Goal: Transaction & Acquisition: Purchase product/service

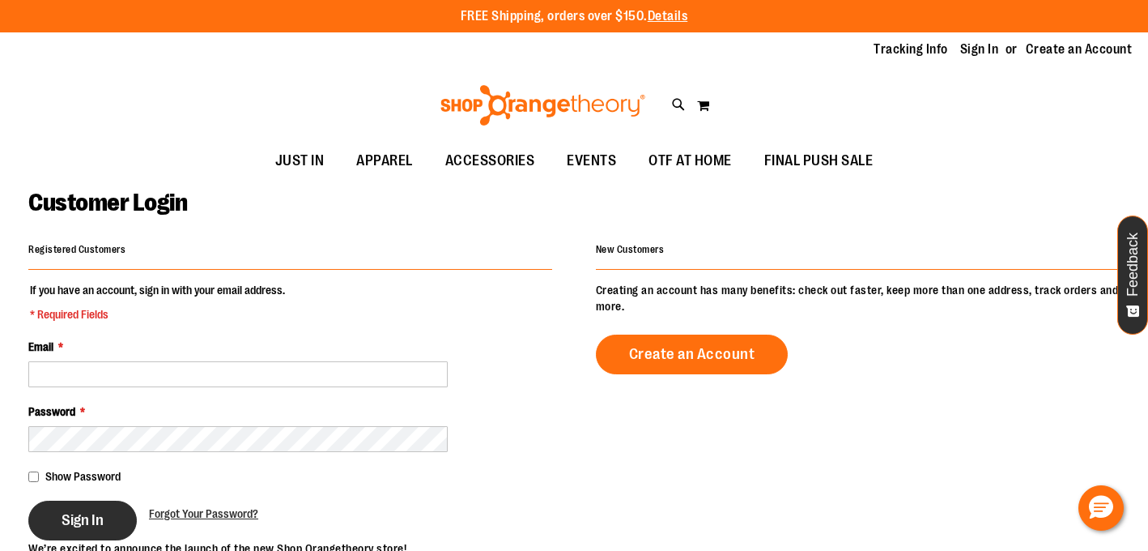
type input "**********"
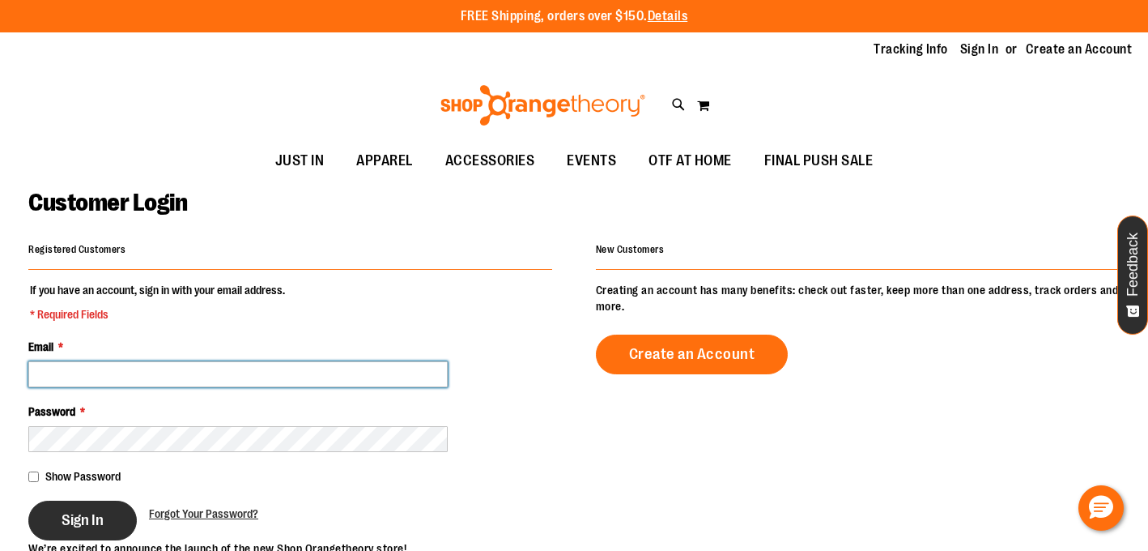
type input "**********"
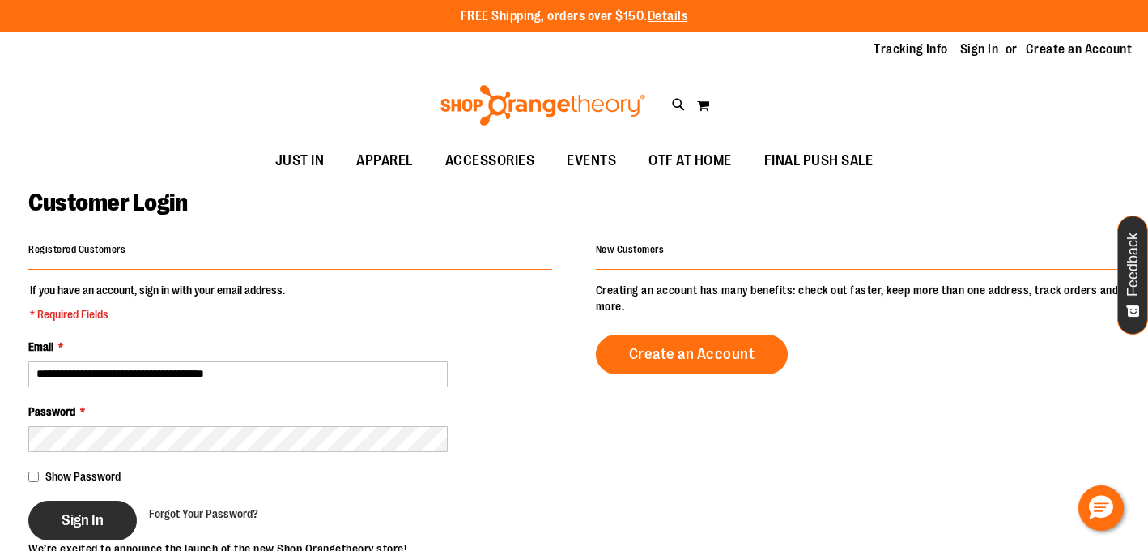
click at [96, 526] on span "Sign In" at bounding box center [83, 520] width 42 height 18
click at [91, 522] on div "Sign In" at bounding box center [88, 520] width 121 height 40
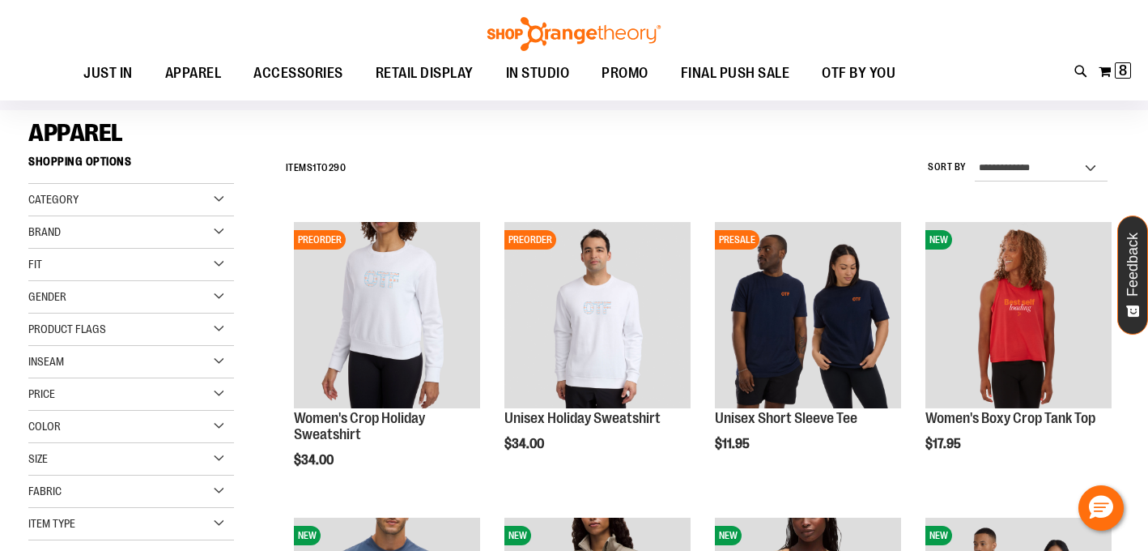
scroll to position [151, 0]
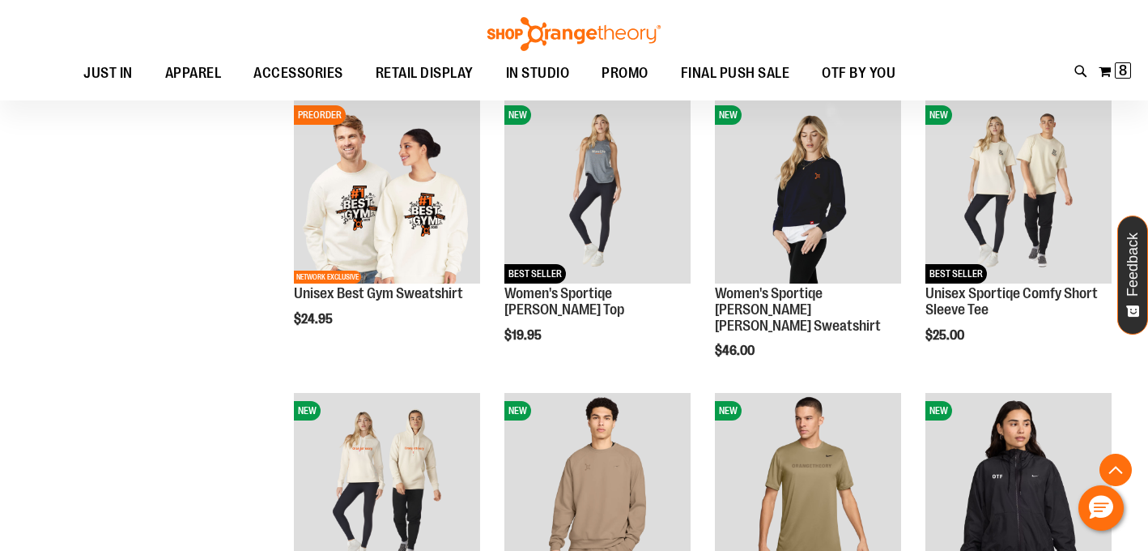
scroll to position [1411, 0]
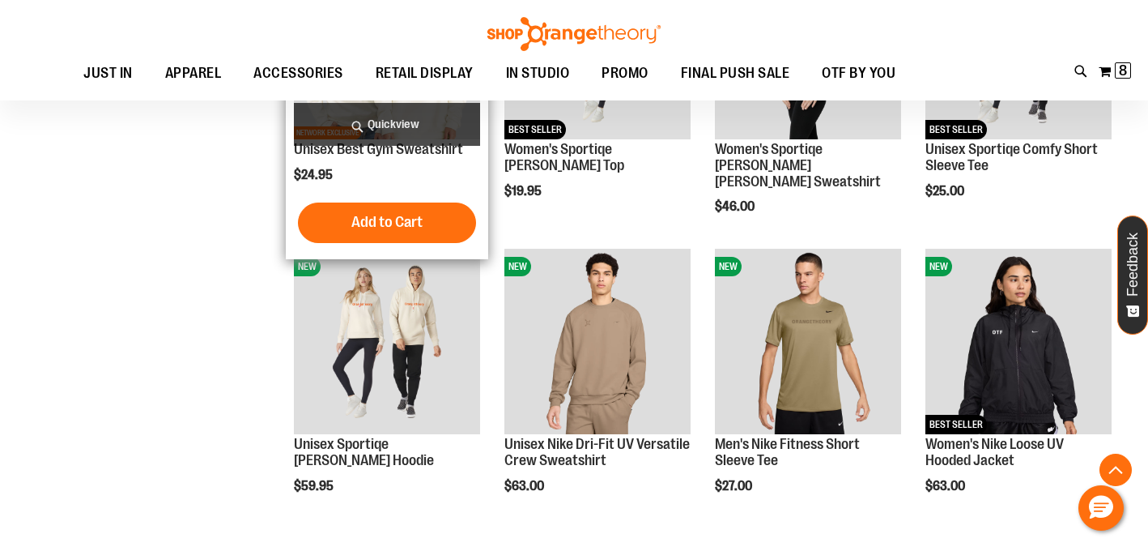
scroll to position [1552, 0]
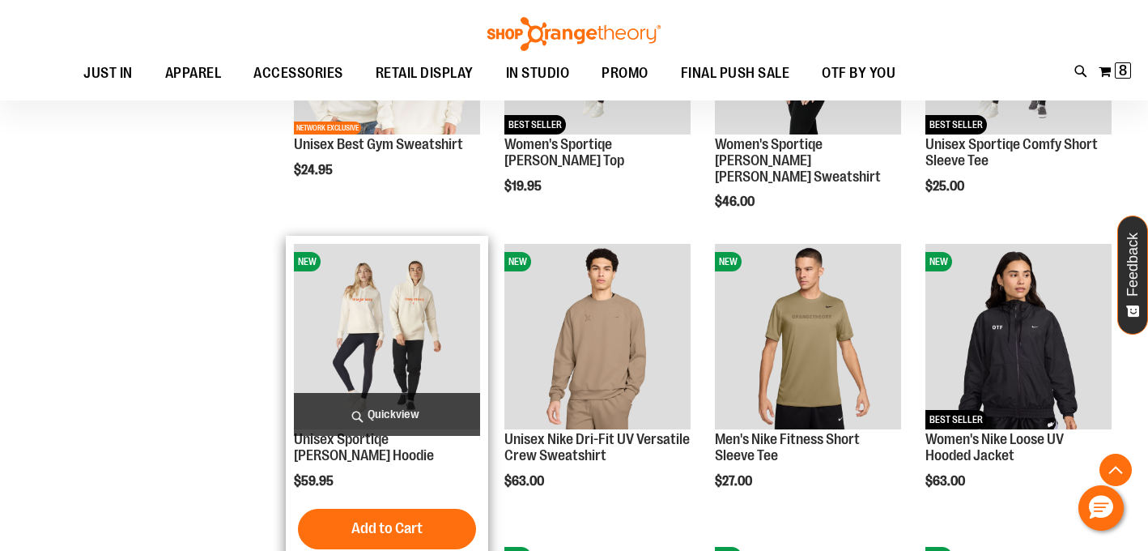
type input "**********"
click at [375, 345] on img "product" at bounding box center [387, 337] width 186 height 186
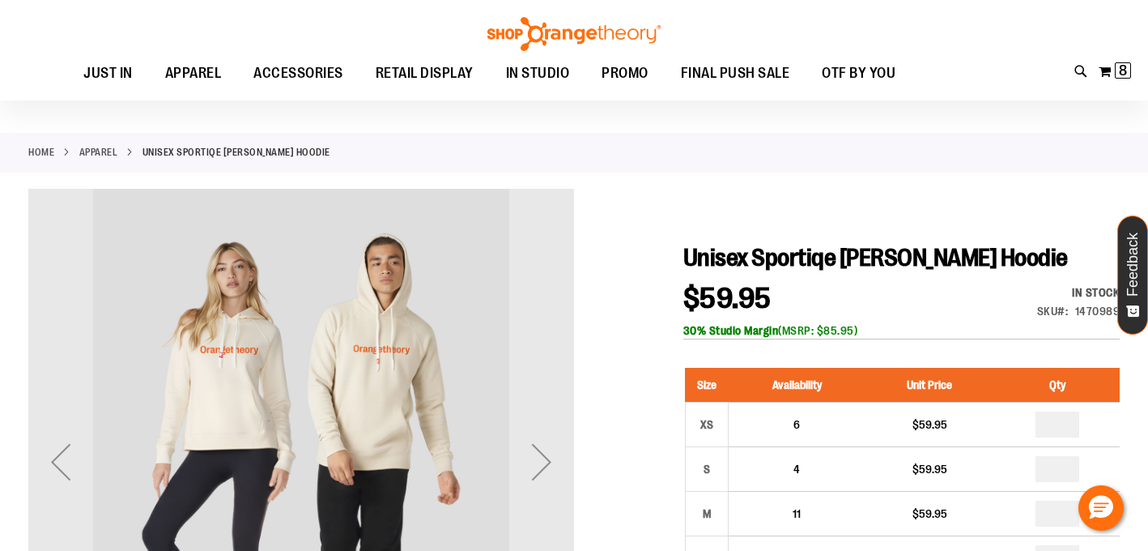
scroll to position [48, 0]
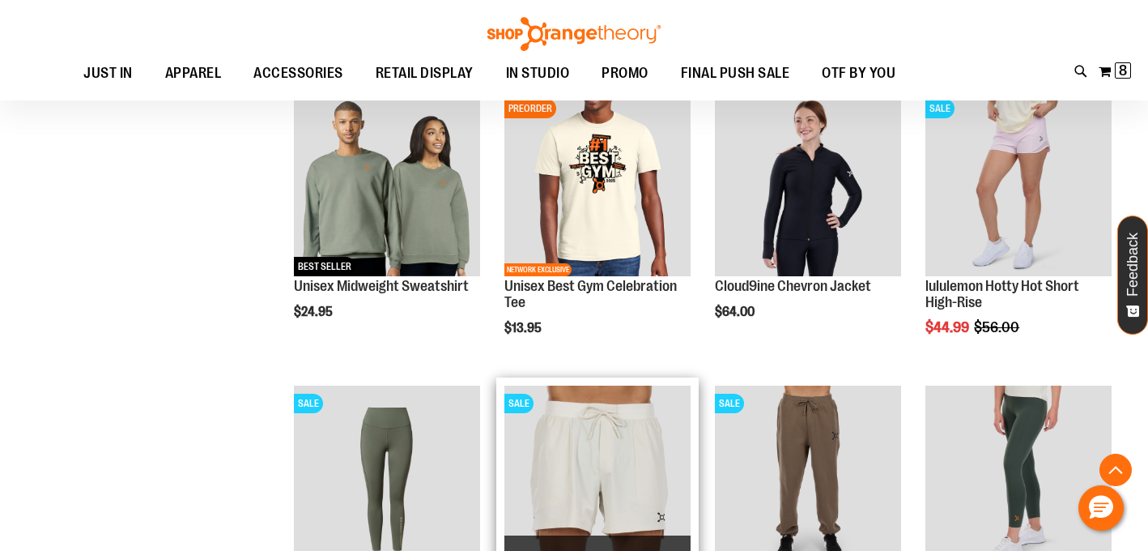
scroll to position [397, 0]
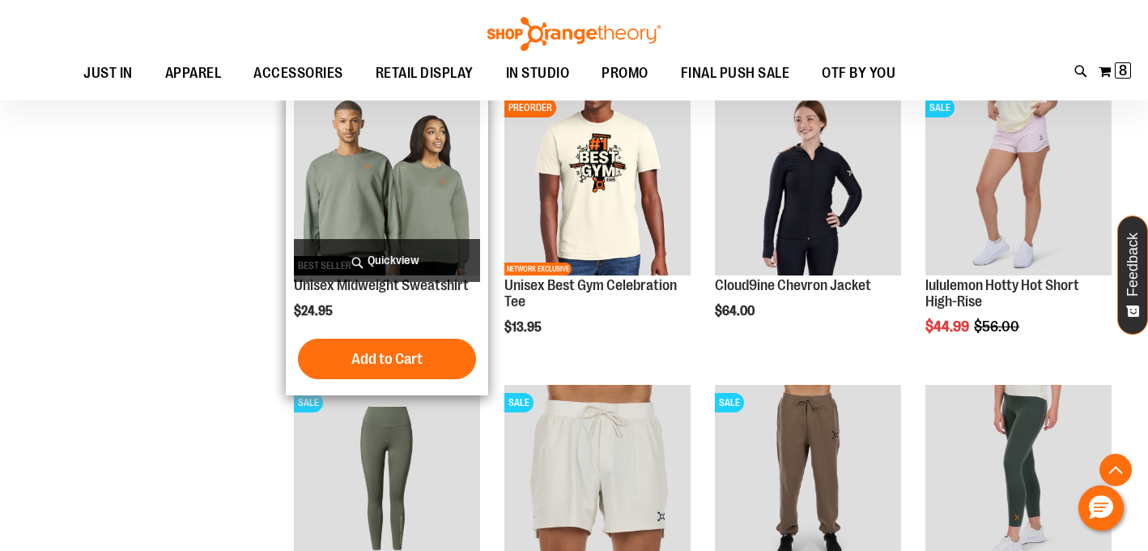
type input "**********"
click at [397, 185] on img "product" at bounding box center [387, 183] width 186 height 186
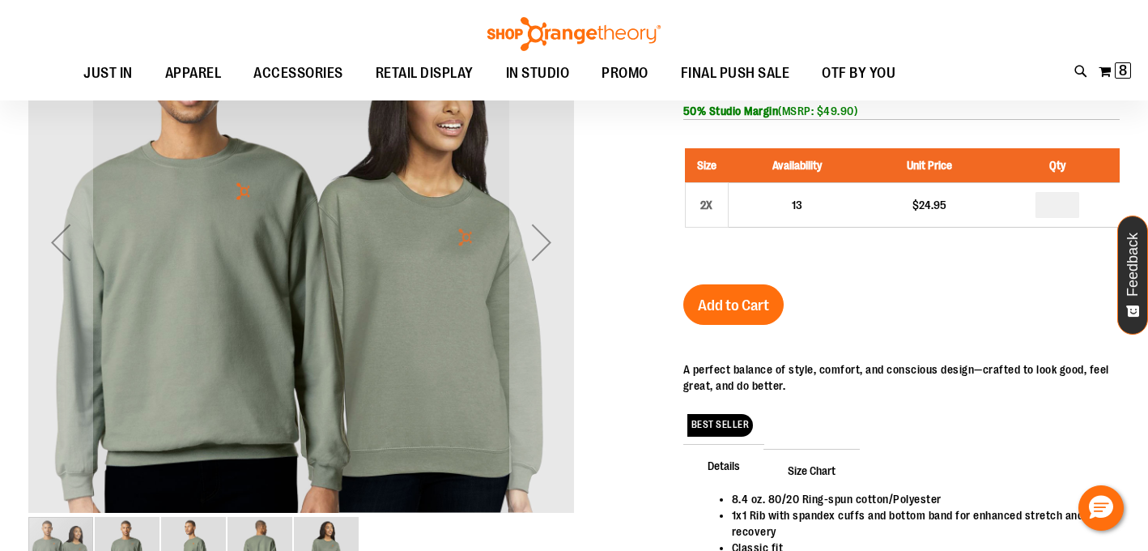
scroll to position [92, 0]
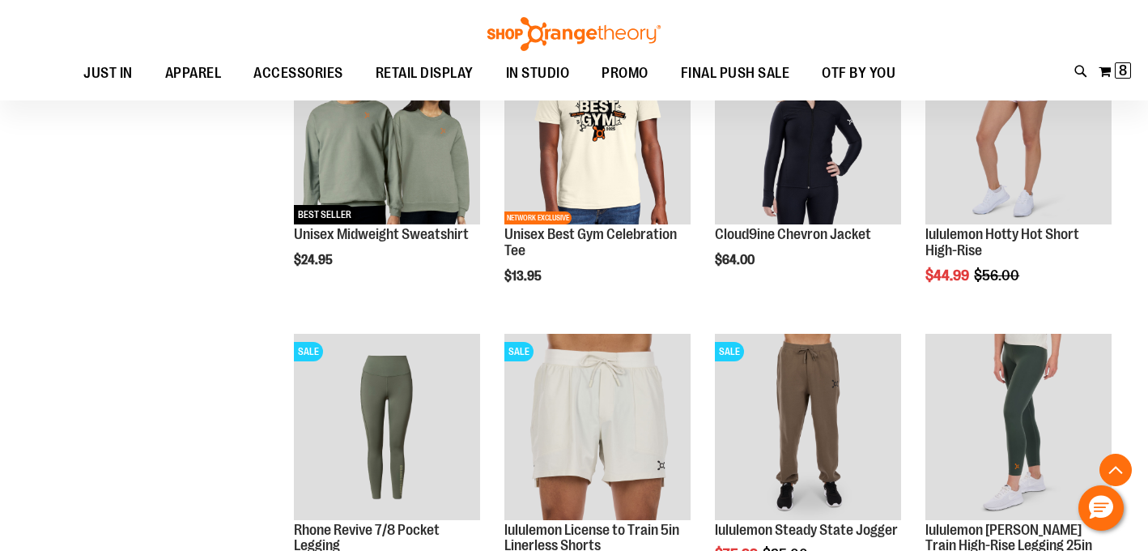
scroll to position [407, 0]
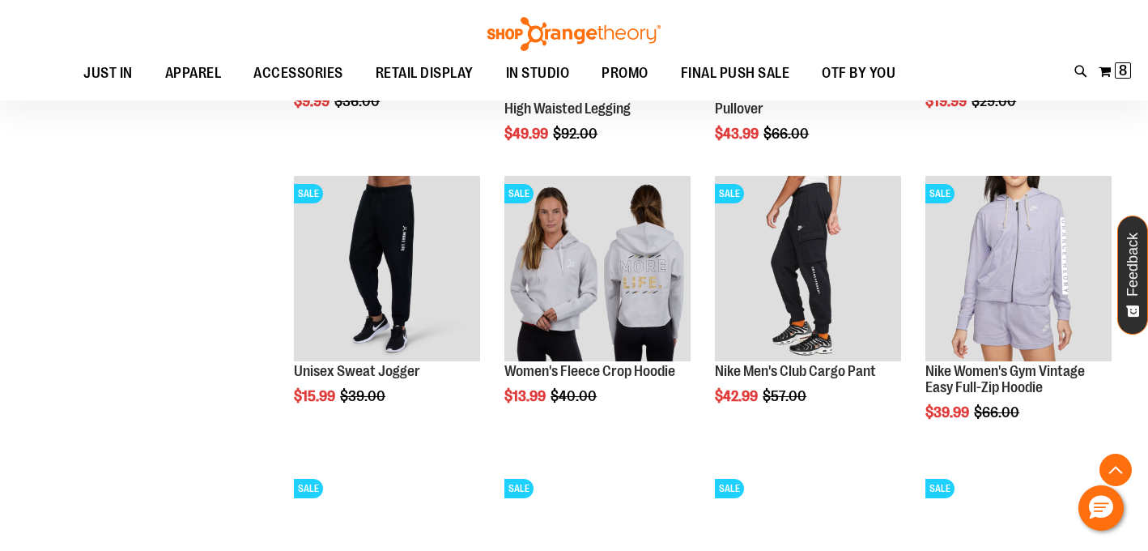
scroll to position [1752, 0]
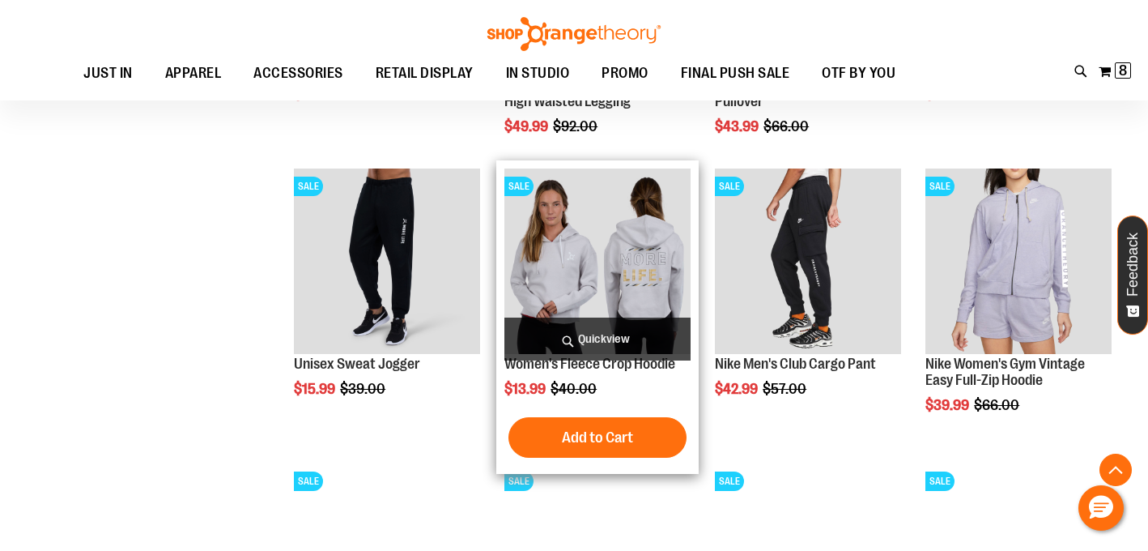
type input "**********"
click at [617, 235] on img "product" at bounding box center [597, 261] width 186 height 186
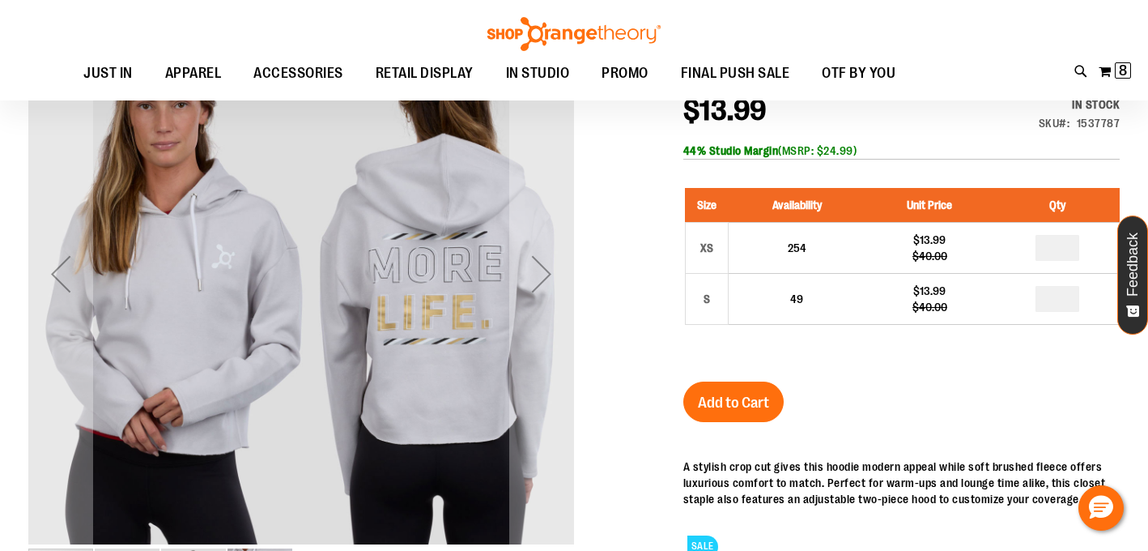
scroll to position [225, 0]
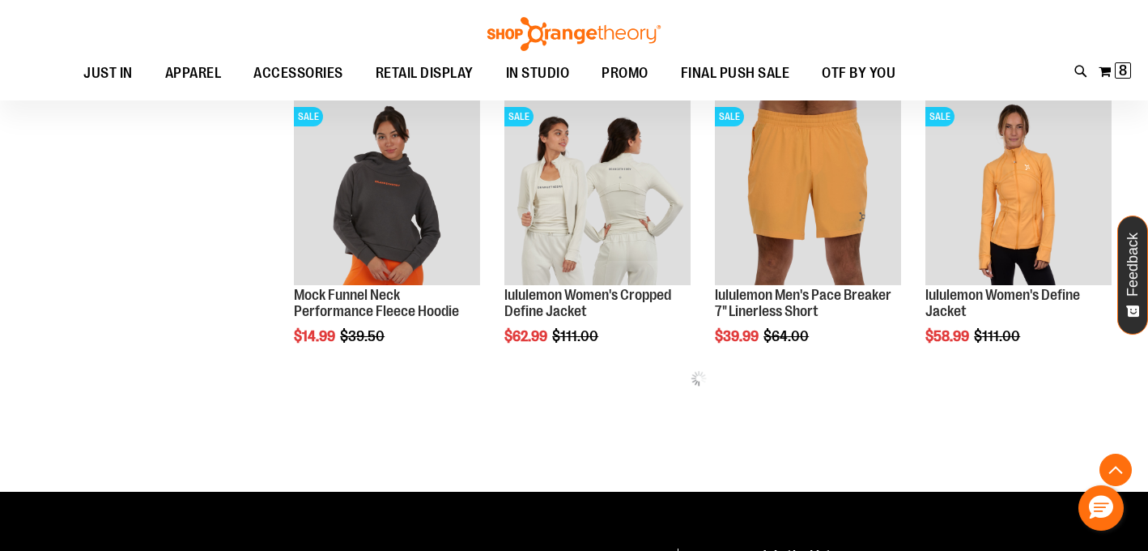
scroll to position [658, 0]
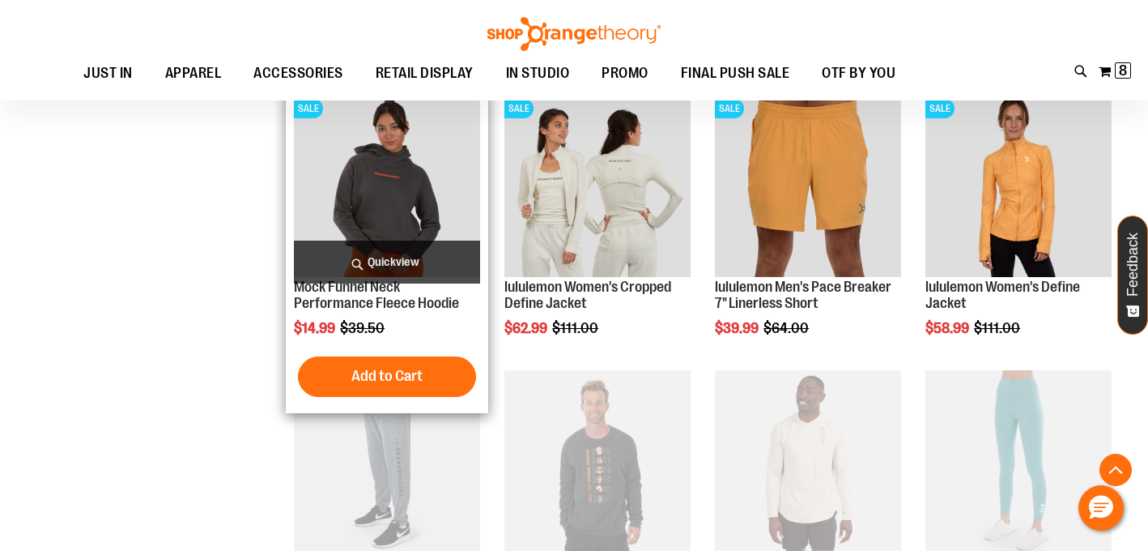
type input "**********"
click at [377, 215] on img "product" at bounding box center [387, 184] width 186 height 186
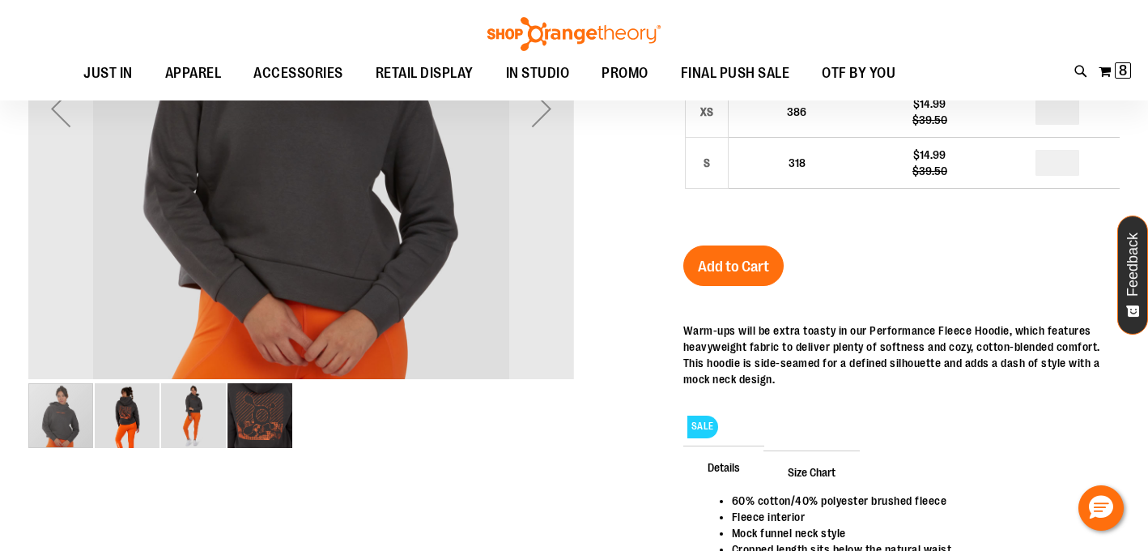
scroll to position [46, 0]
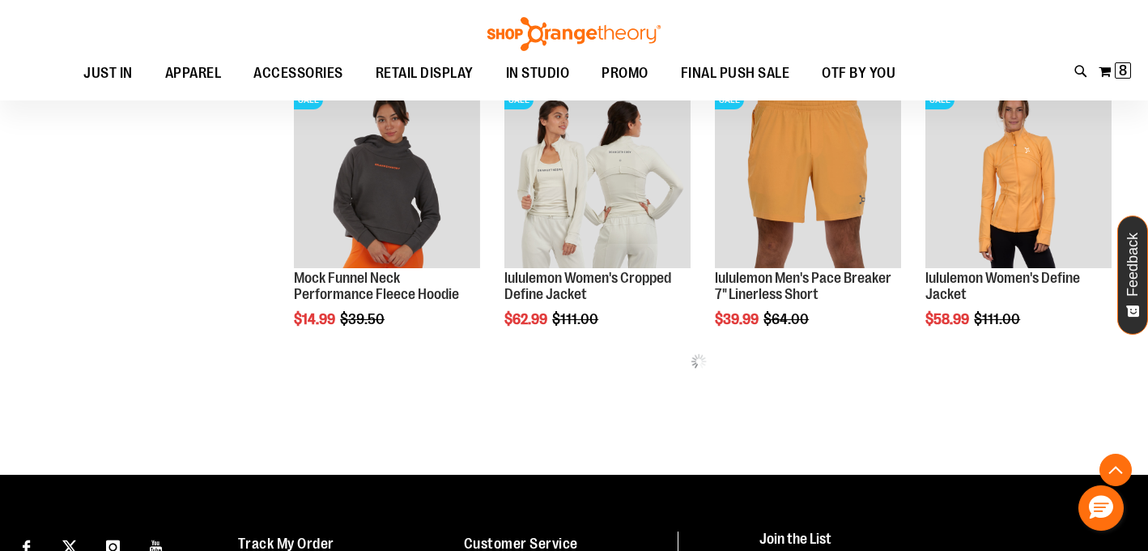
scroll to position [658, 0]
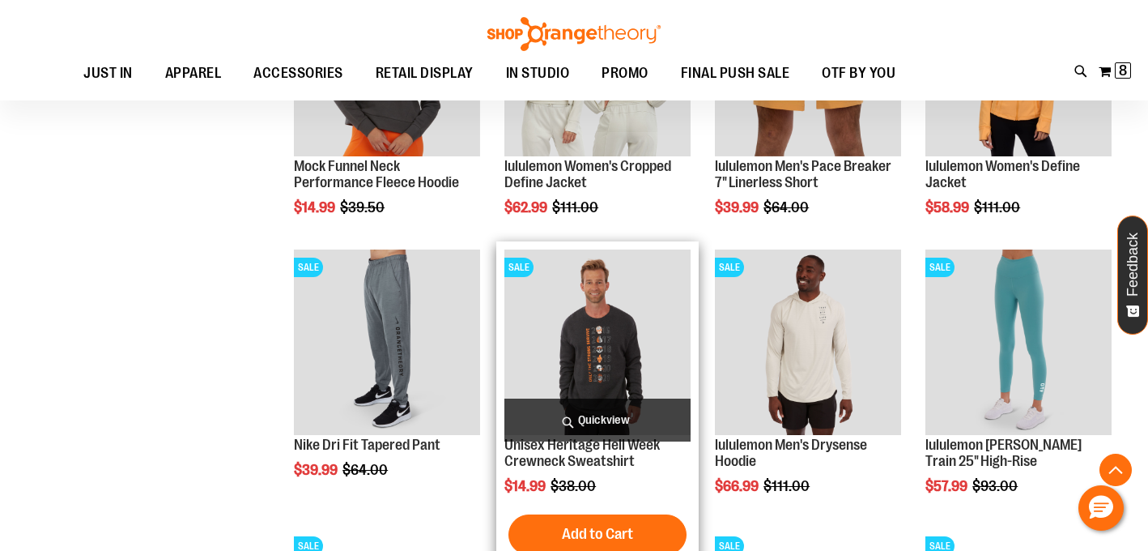
scroll to position [768, 0]
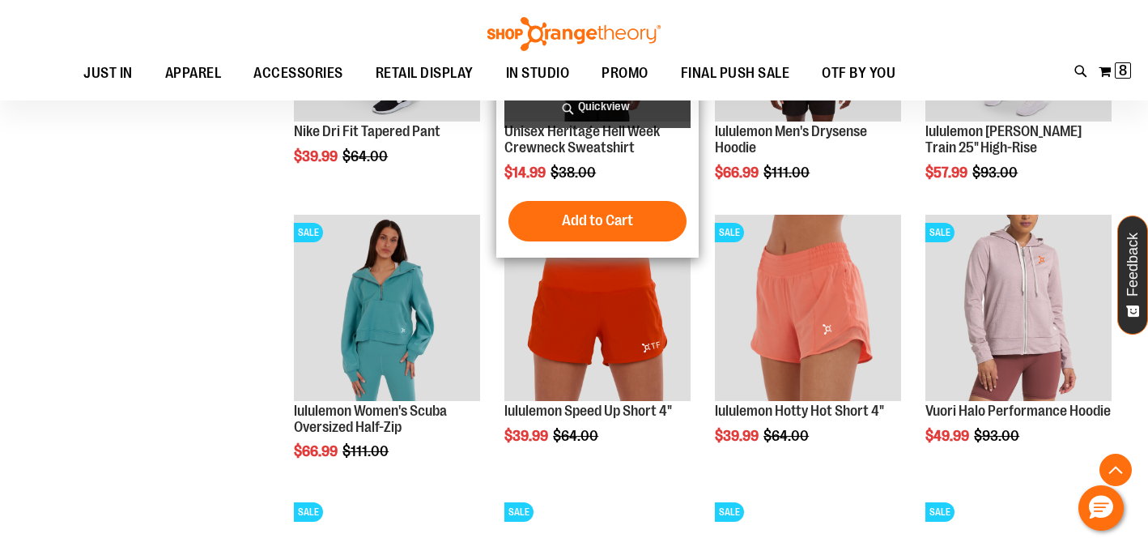
scroll to position [1068, 0]
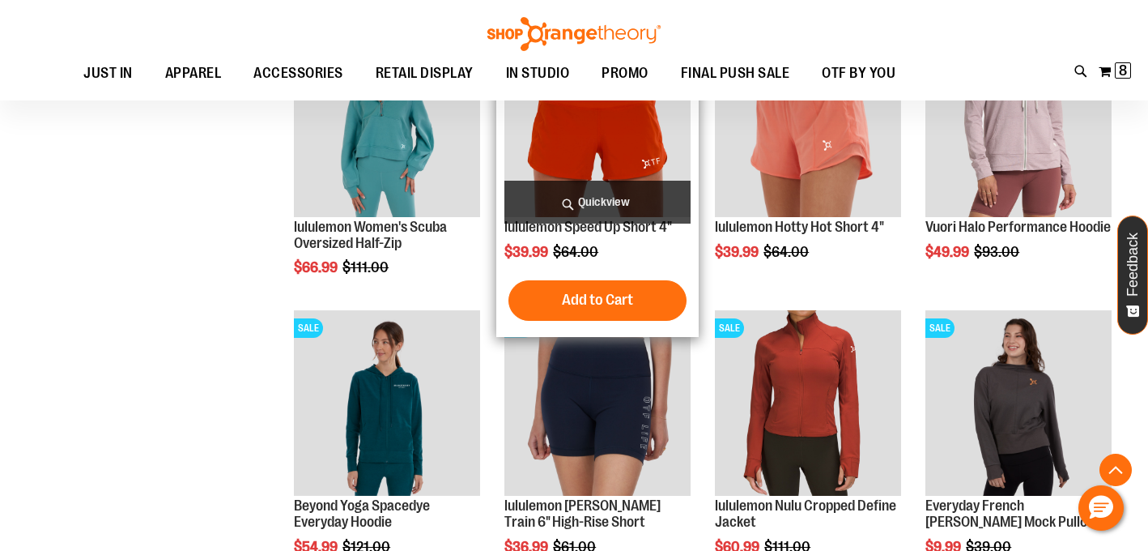
scroll to position [1236, 0]
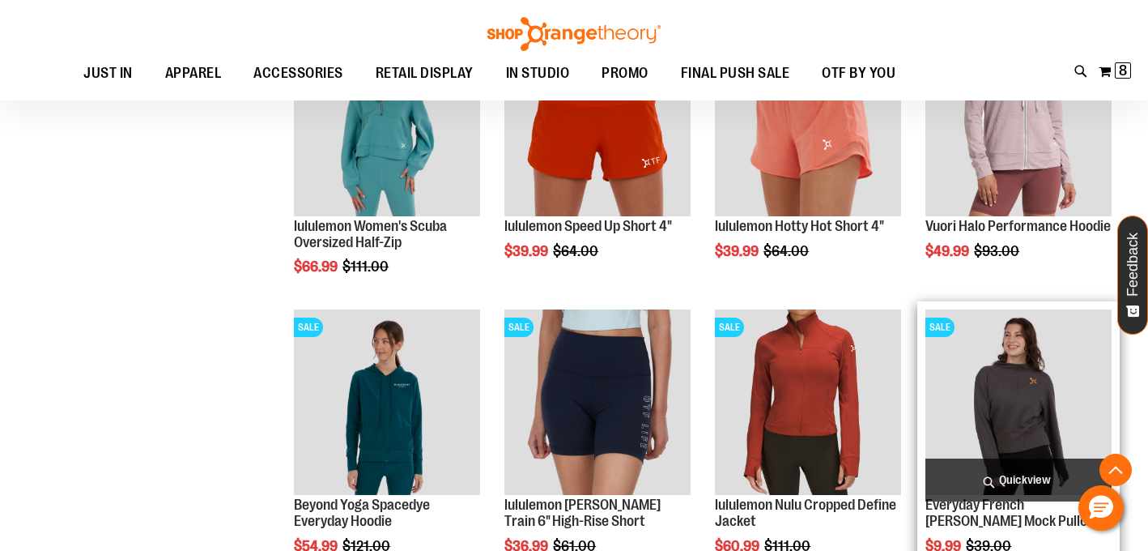
type input "**********"
click at [1034, 407] on img "product" at bounding box center [1019, 402] width 186 height 186
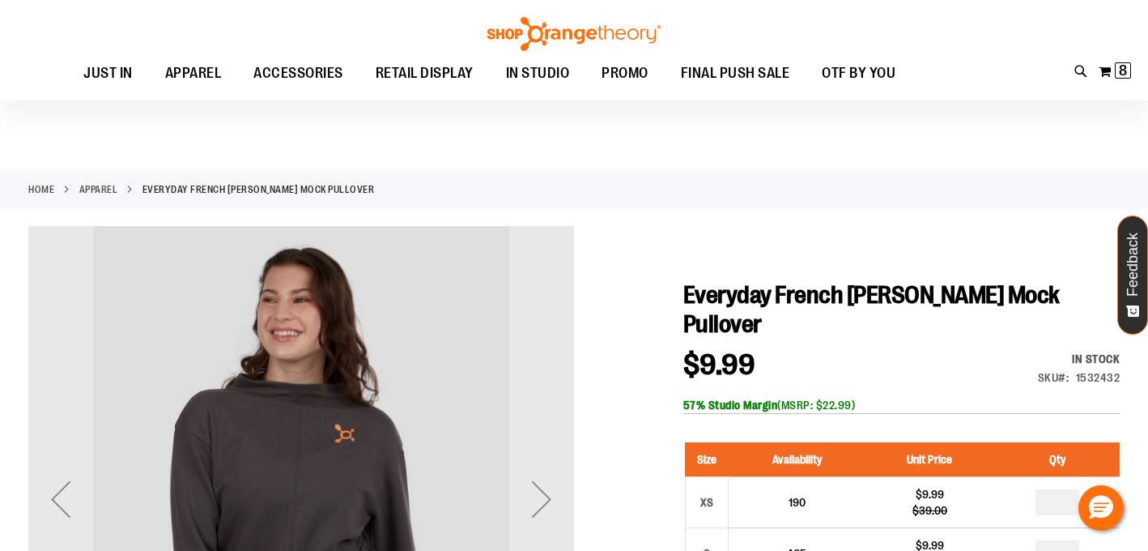
scroll to position [147, 0]
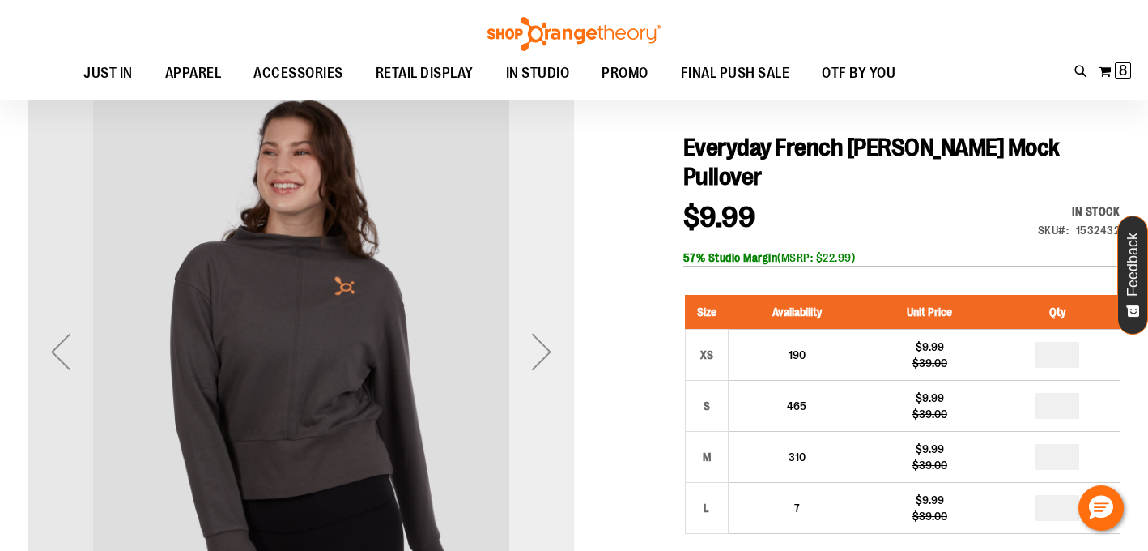
type input "**********"
click at [536, 335] on div "Next" at bounding box center [541, 351] width 65 height 65
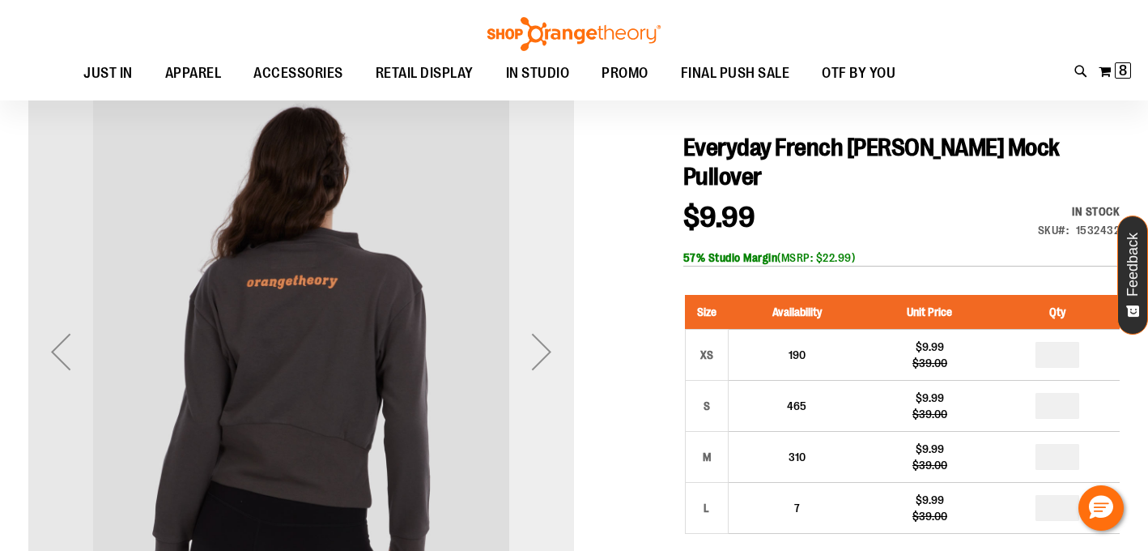
click at [536, 335] on div "Next" at bounding box center [541, 351] width 65 height 65
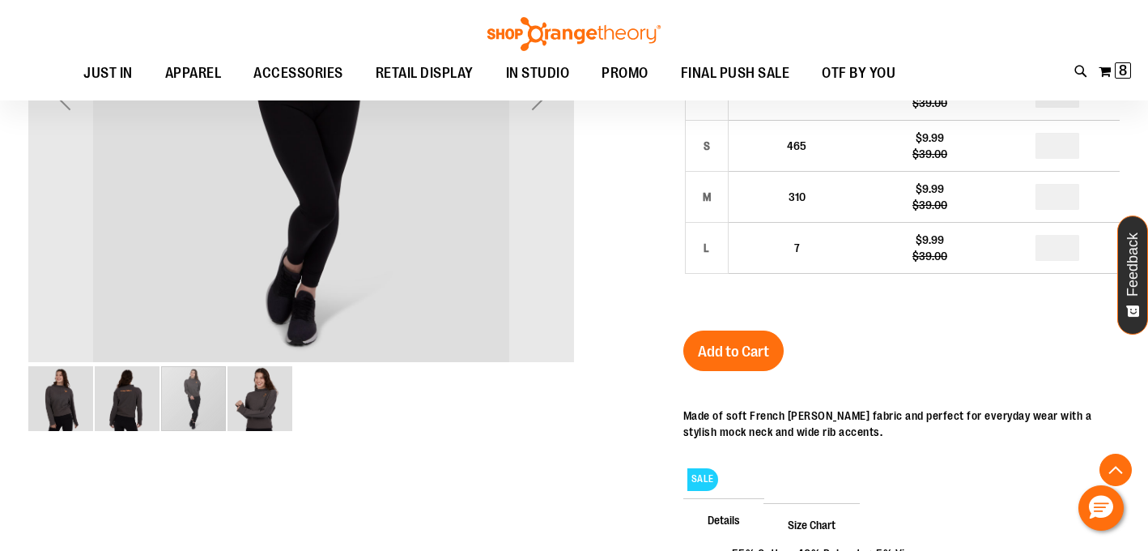
scroll to position [430, 0]
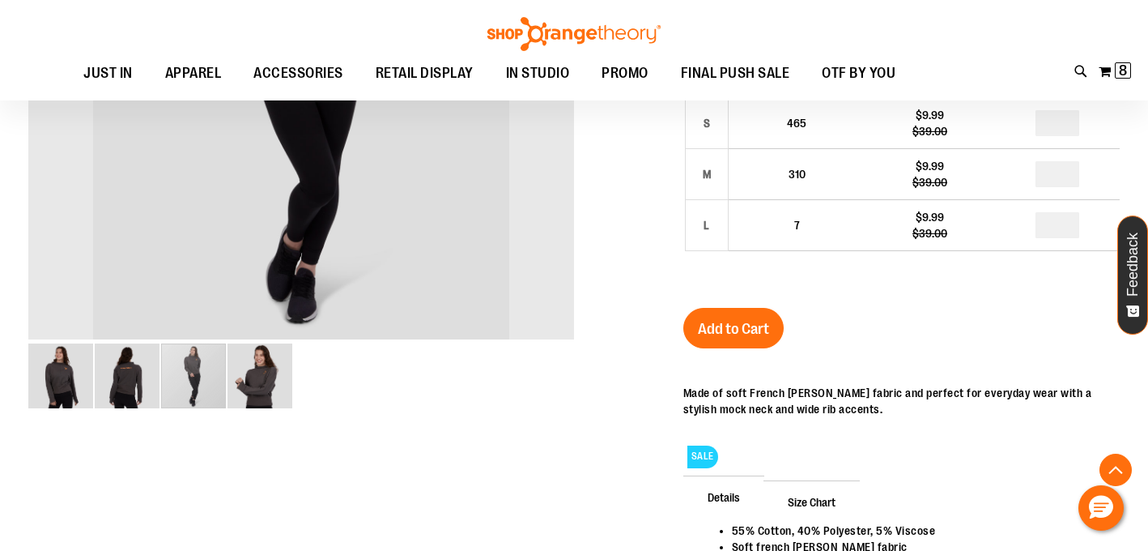
click at [48, 381] on img "image 1 of 4" at bounding box center [60, 375] width 65 height 65
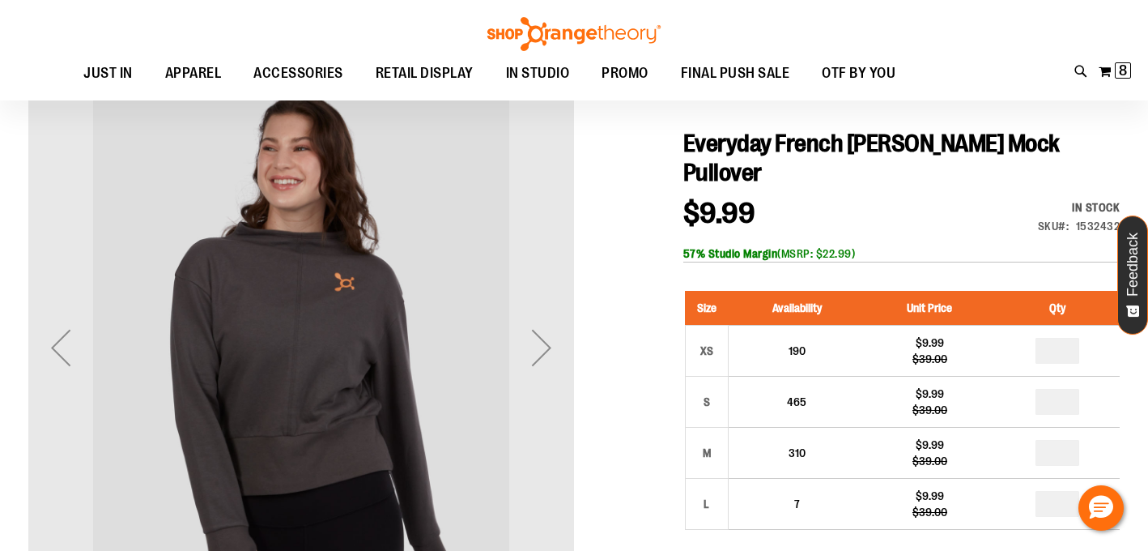
scroll to position [141, 0]
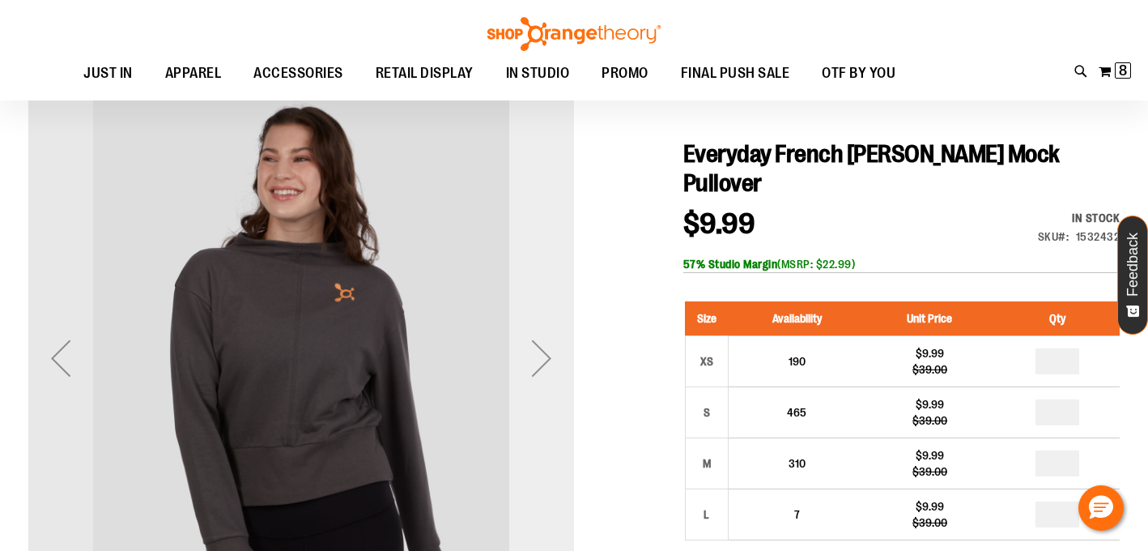
click at [546, 368] on div "Next" at bounding box center [541, 358] width 65 height 65
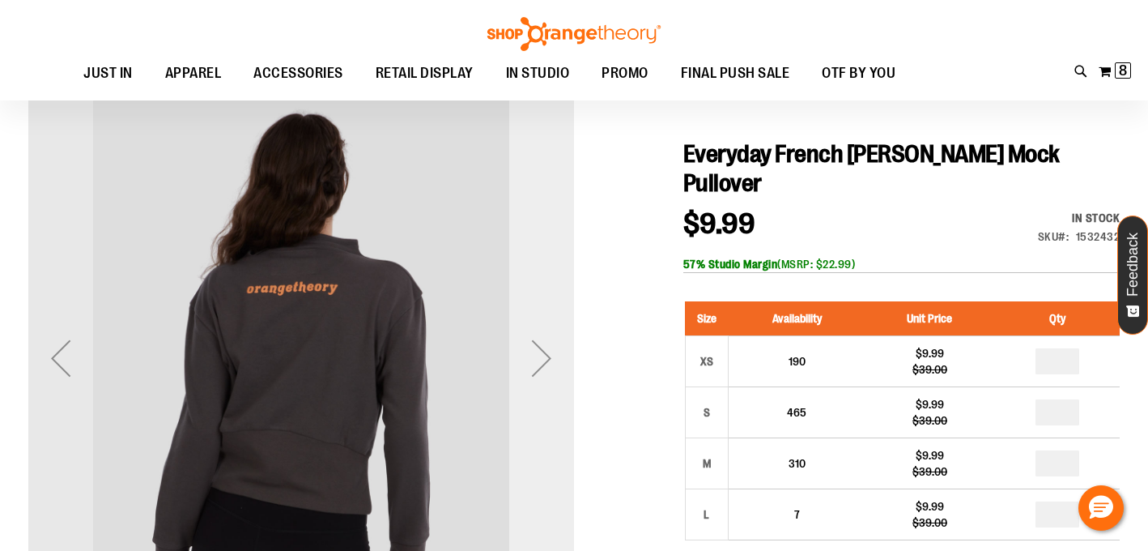
click at [546, 368] on div "Next" at bounding box center [541, 358] width 65 height 65
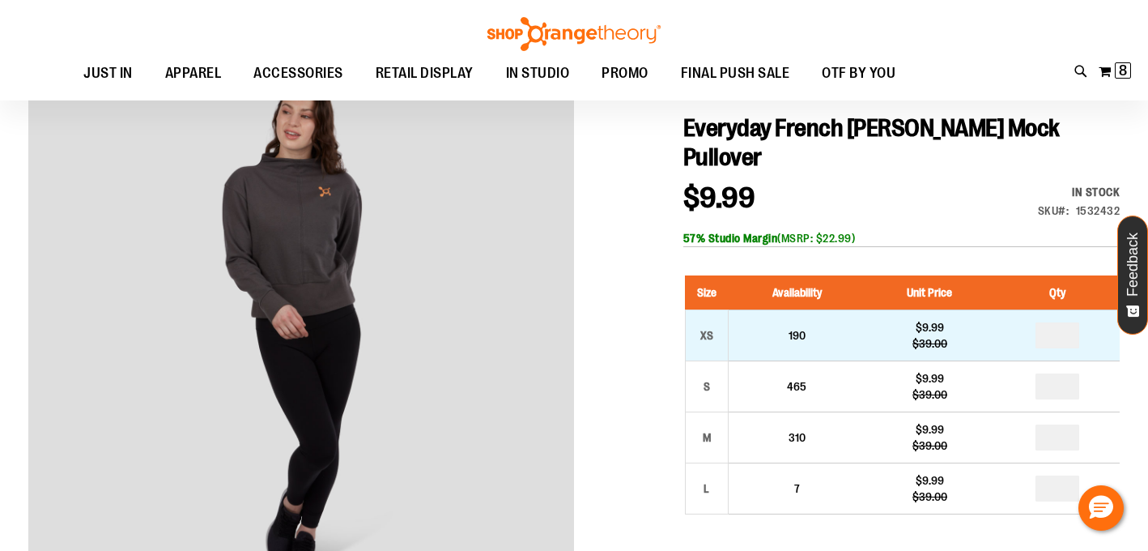
scroll to position [177, 0]
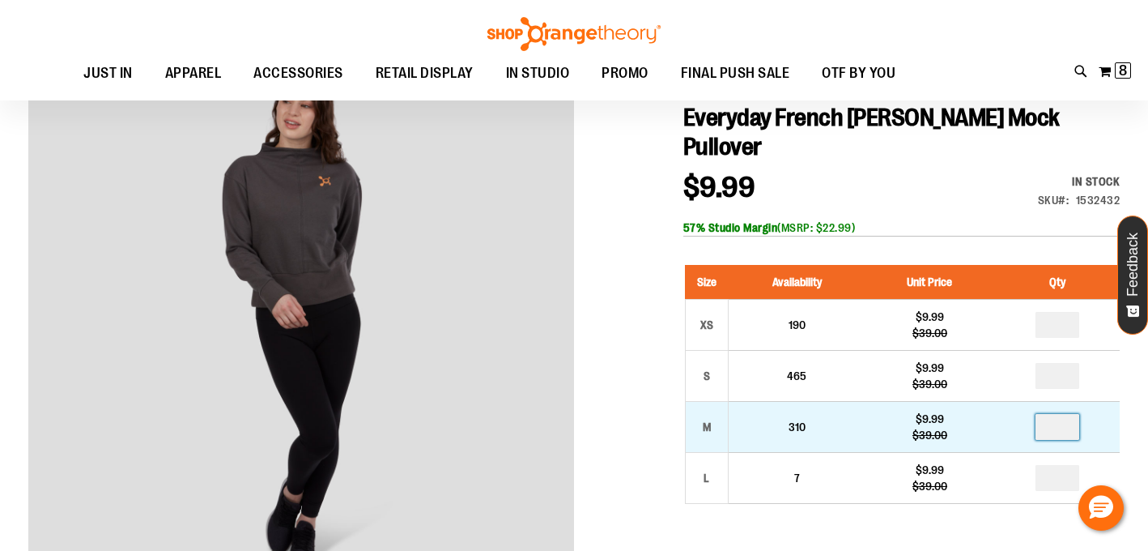
click at [1072, 428] on input "number" at bounding box center [1058, 427] width 44 height 26
type input "*"
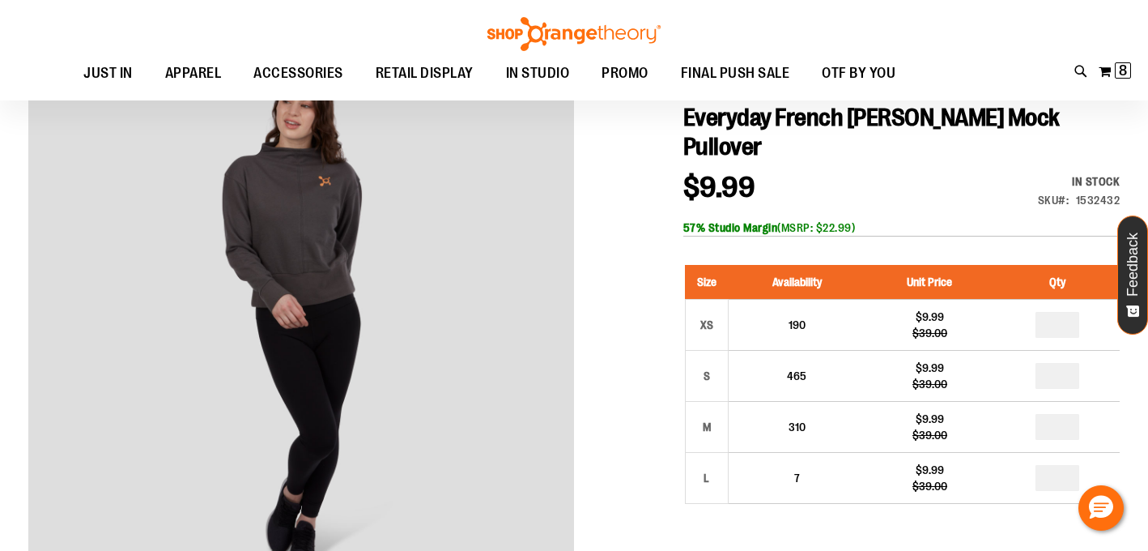
click at [643, 383] on div at bounding box center [574, 485] width 1092 height 873
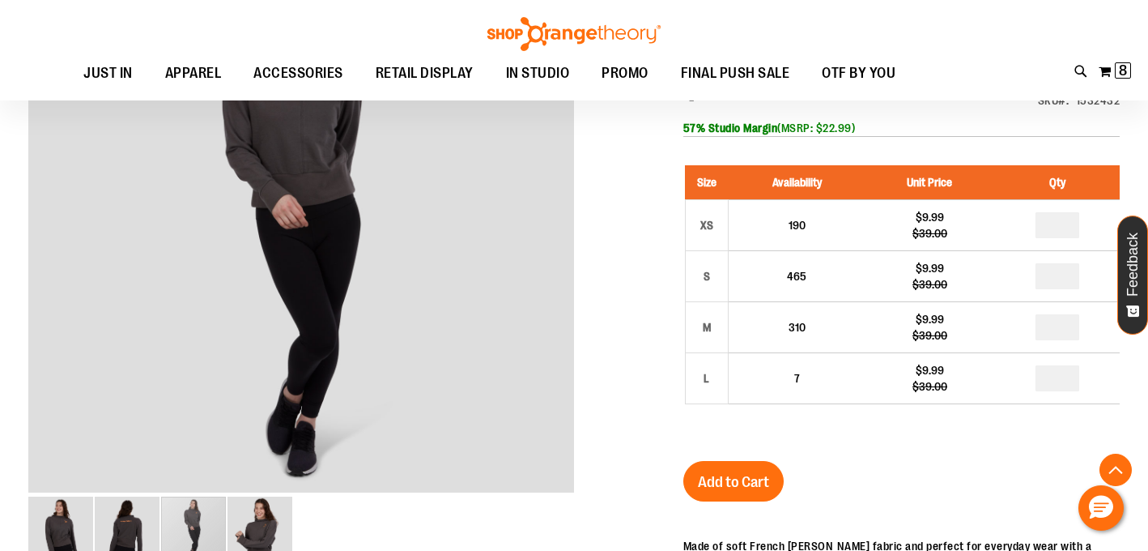
scroll to position [276, 0]
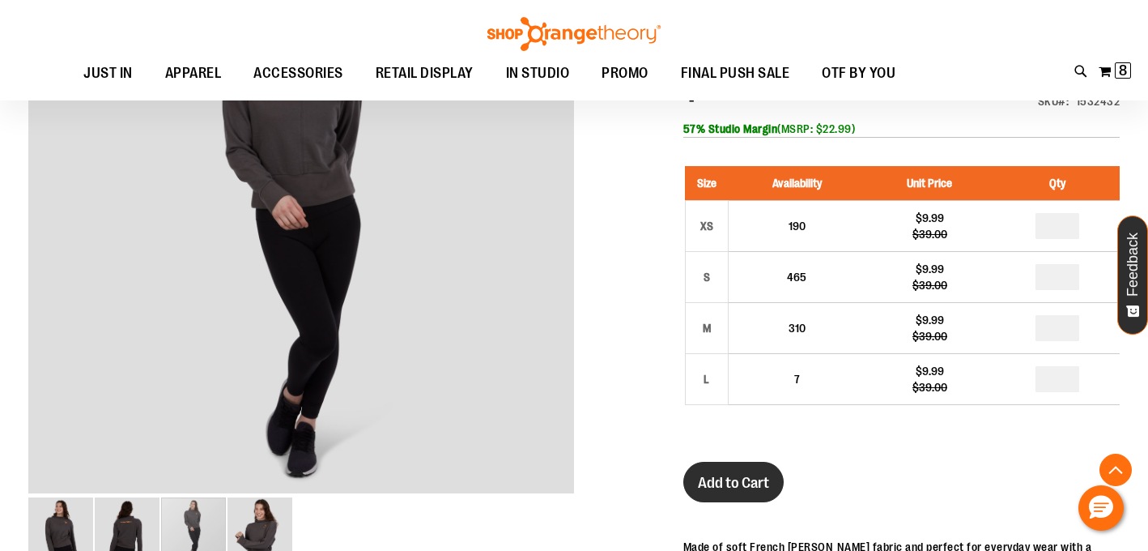
click at [742, 479] on span "Add to Cart" at bounding box center [733, 483] width 71 height 18
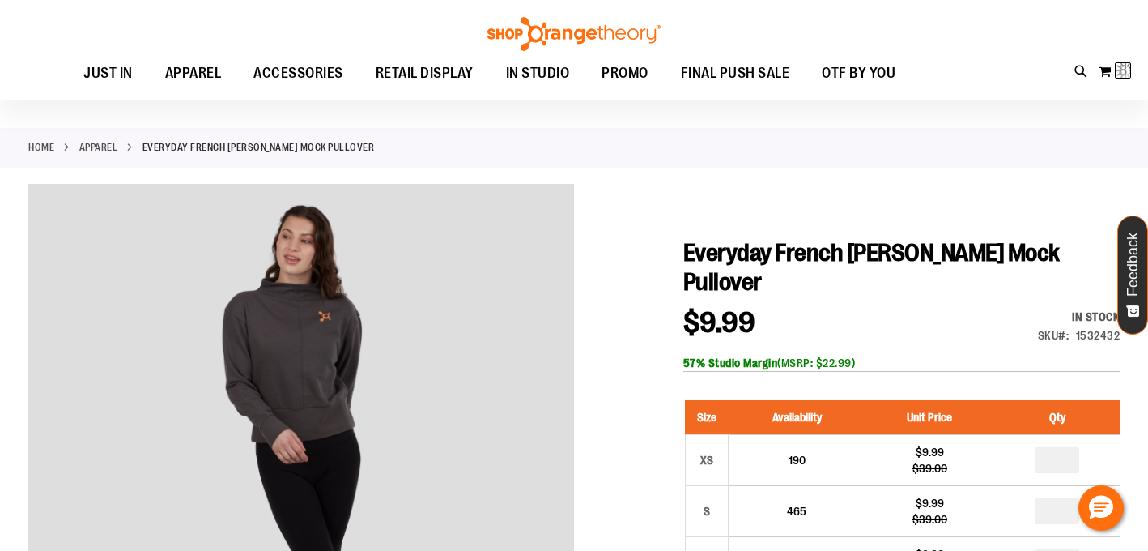
scroll to position [0, 0]
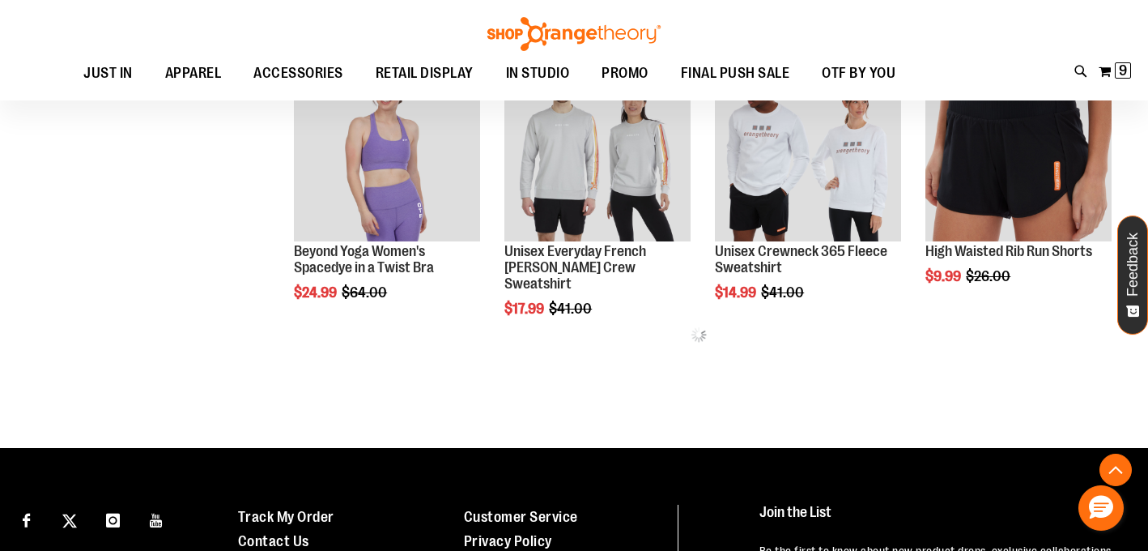
scroll to position [1534, 0]
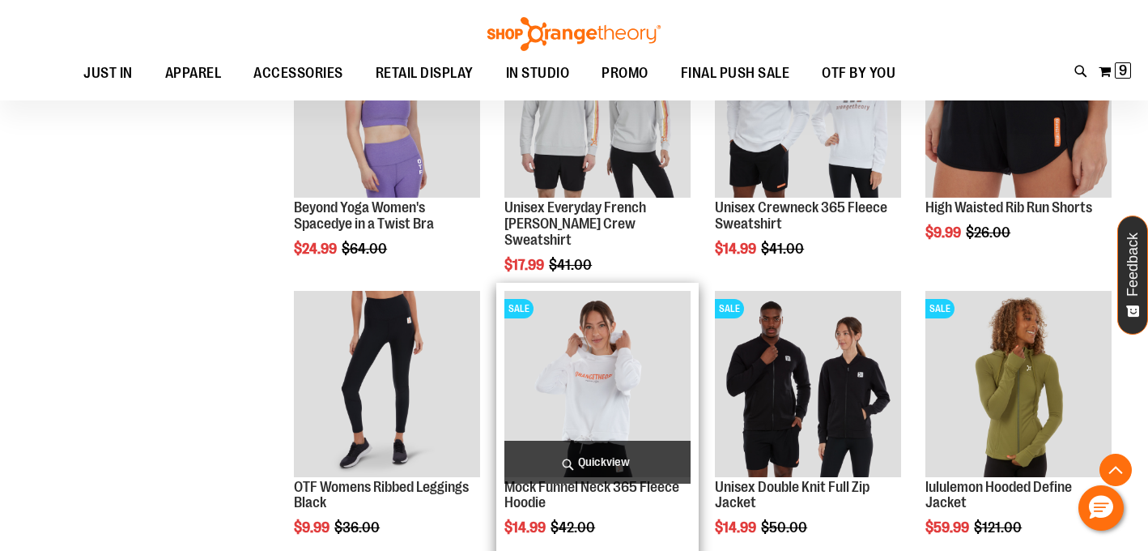
type input "**********"
click at [593, 374] on img "product" at bounding box center [597, 384] width 186 height 186
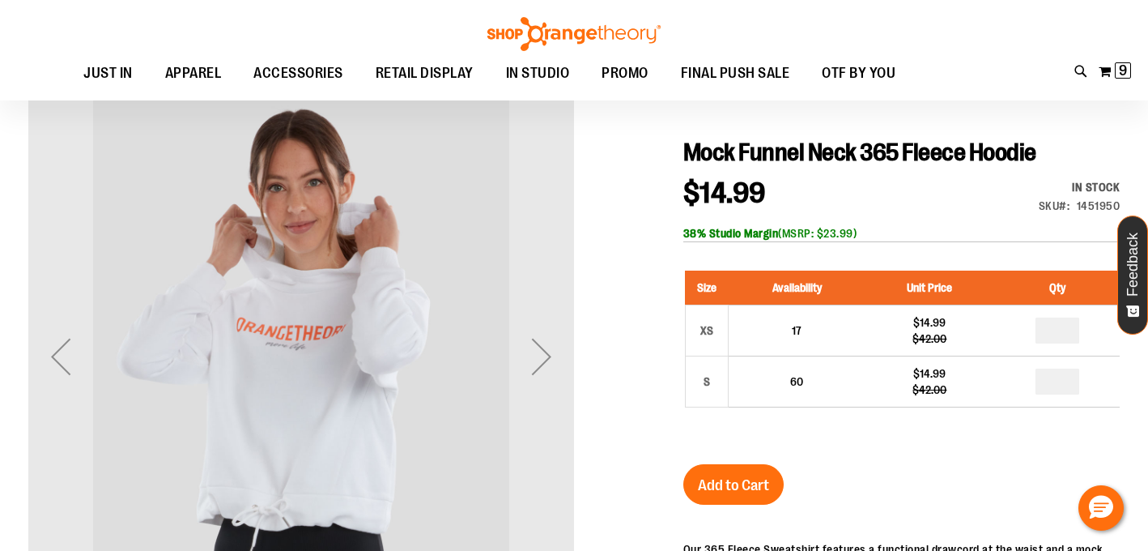
scroll to position [127, 0]
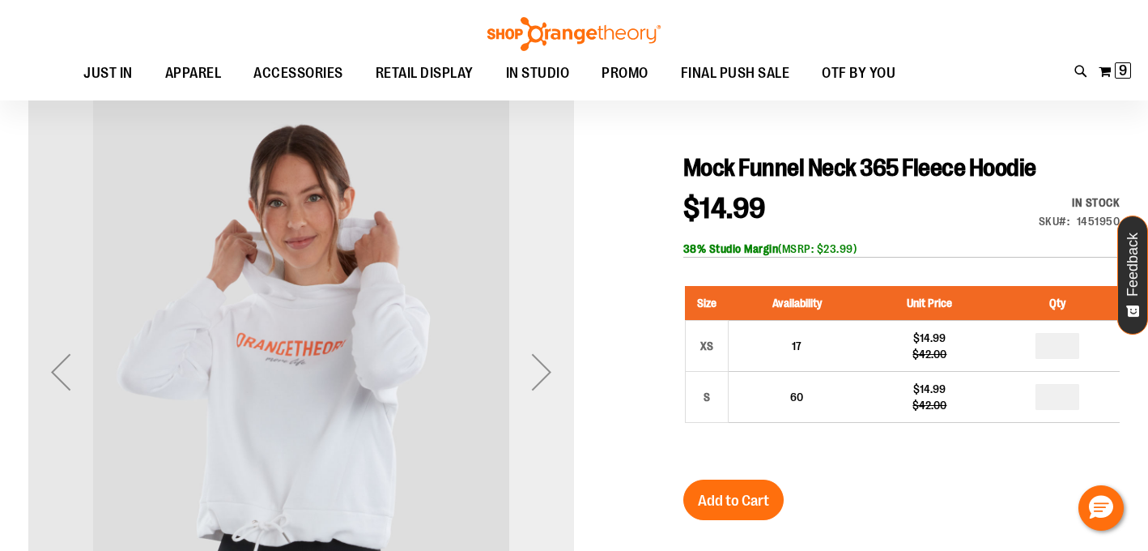
type input "**********"
click at [542, 384] on div "Next" at bounding box center [541, 371] width 65 height 65
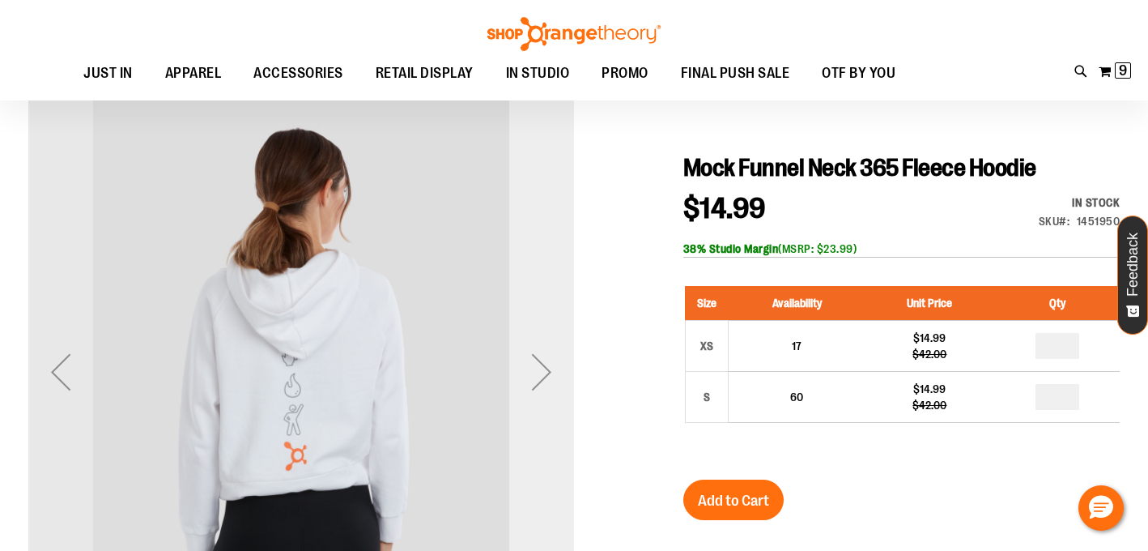
click at [542, 384] on div "Next" at bounding box center [541, 371] width 65 height 65
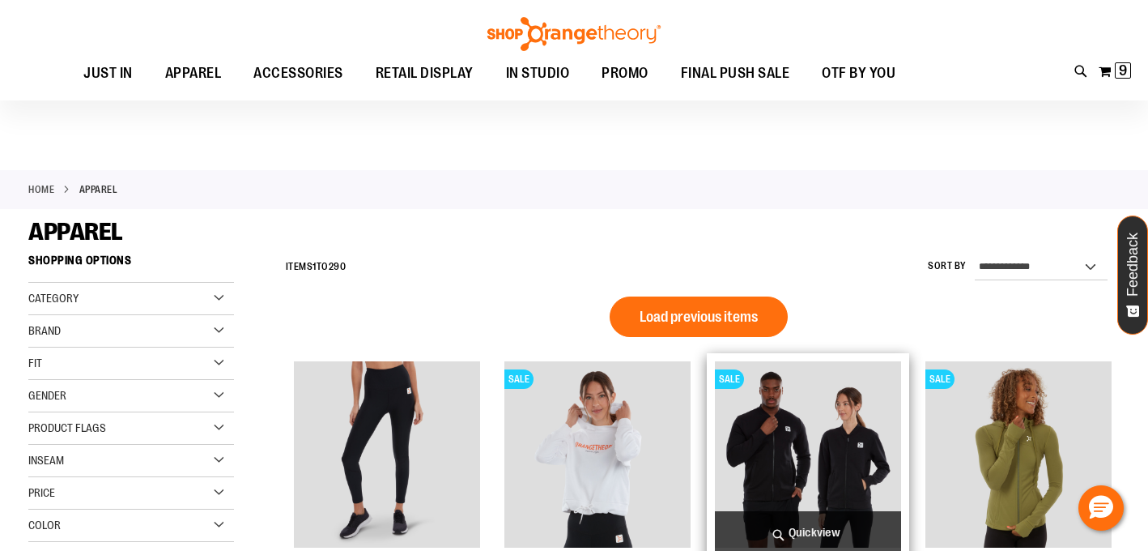
scroll to position [167, 0]
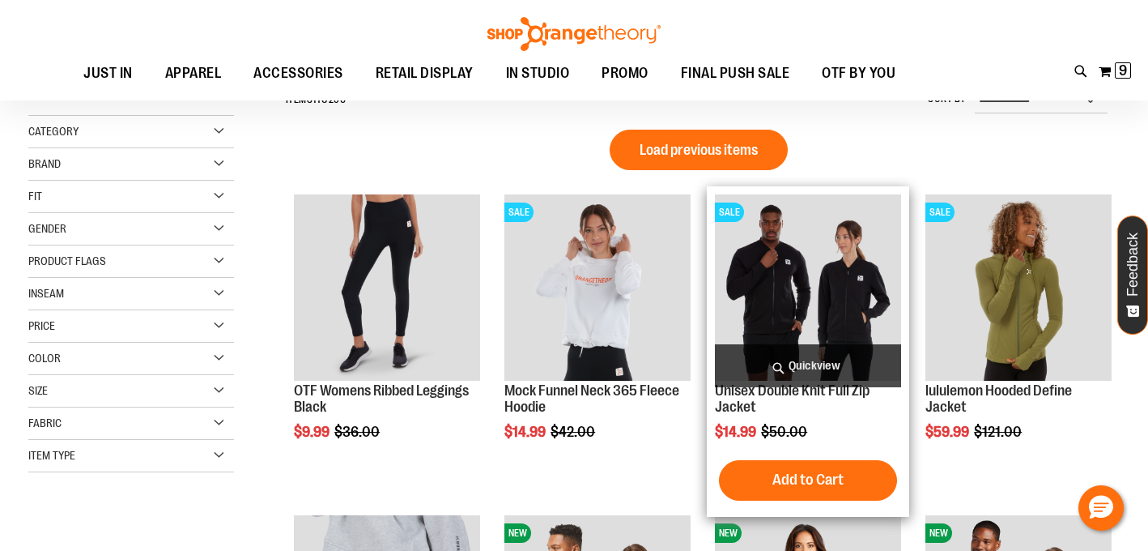
type input "**********"
click at [814, 300] on img "product" at bounding box center [808, 287] width 186 height 186
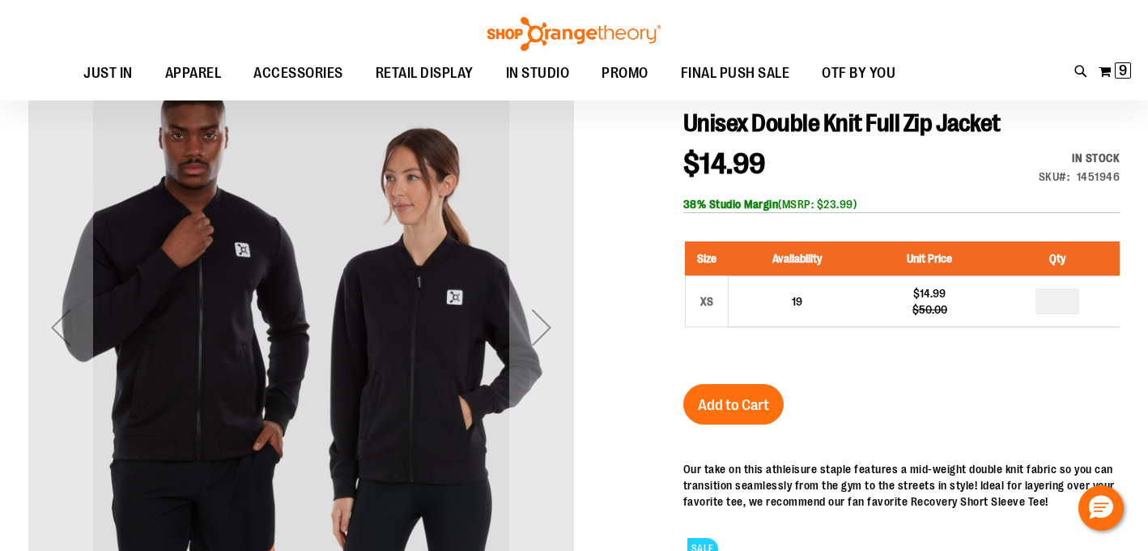
scroll to position [2, 0]
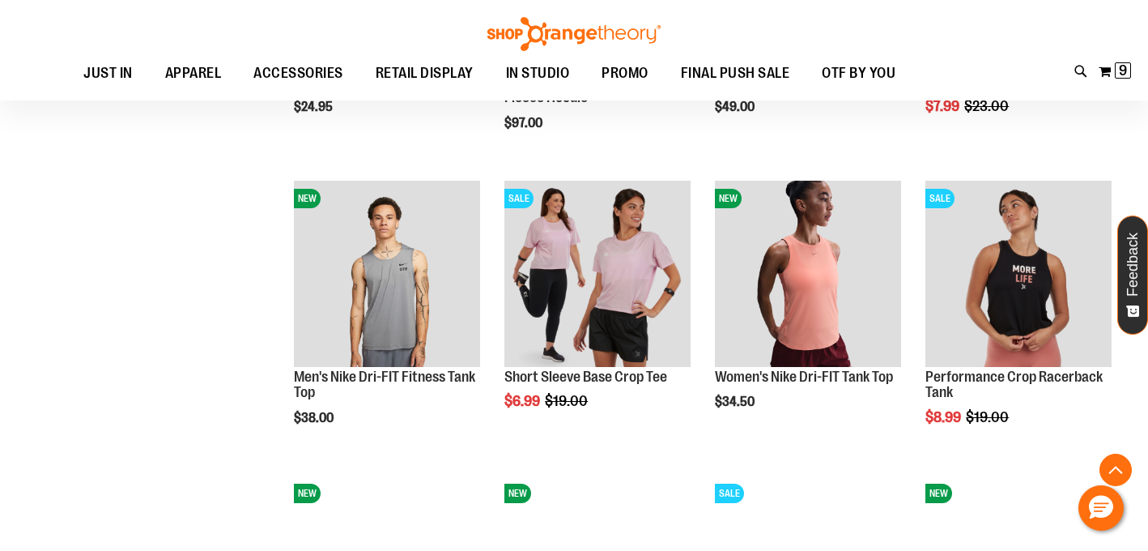
scroll to position [2051, 0]
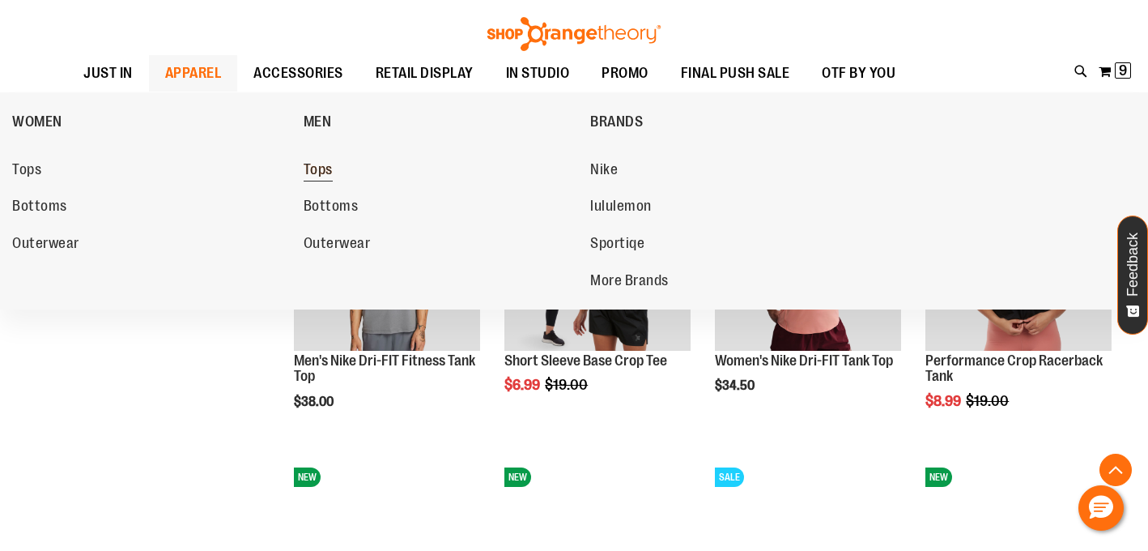
type input "**********"
click at [327, 169] on span "Tops" at bounding box center [318, 171] width 29 height 20
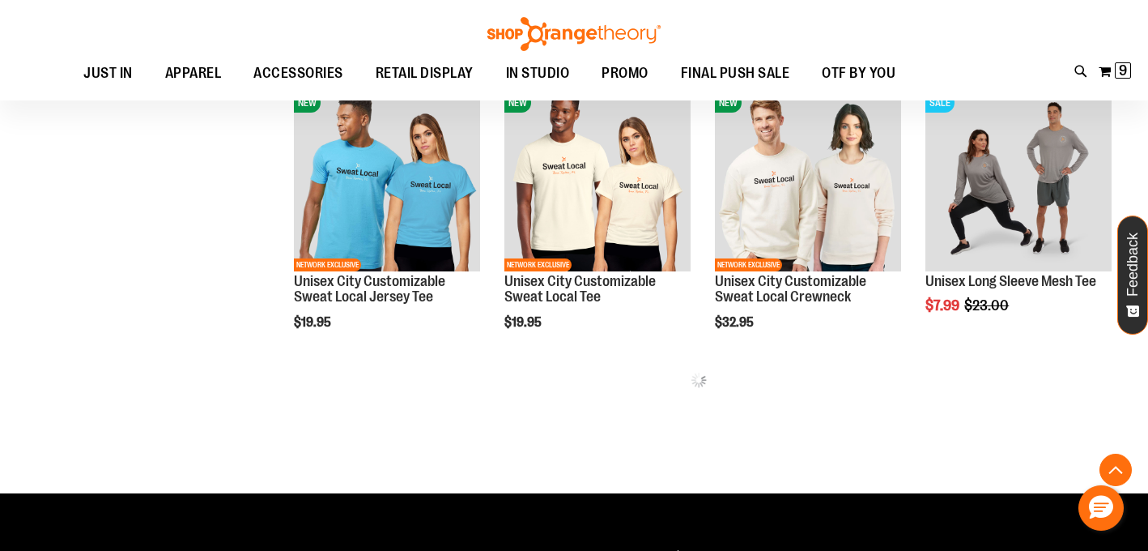
scroll to position [827, 0]
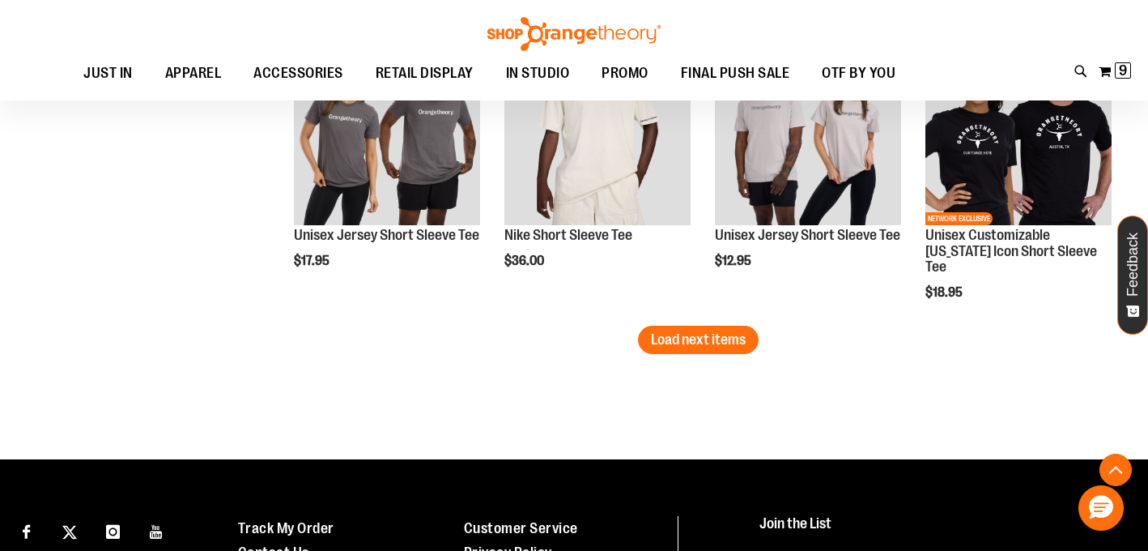
scroll to position [2642, 0]
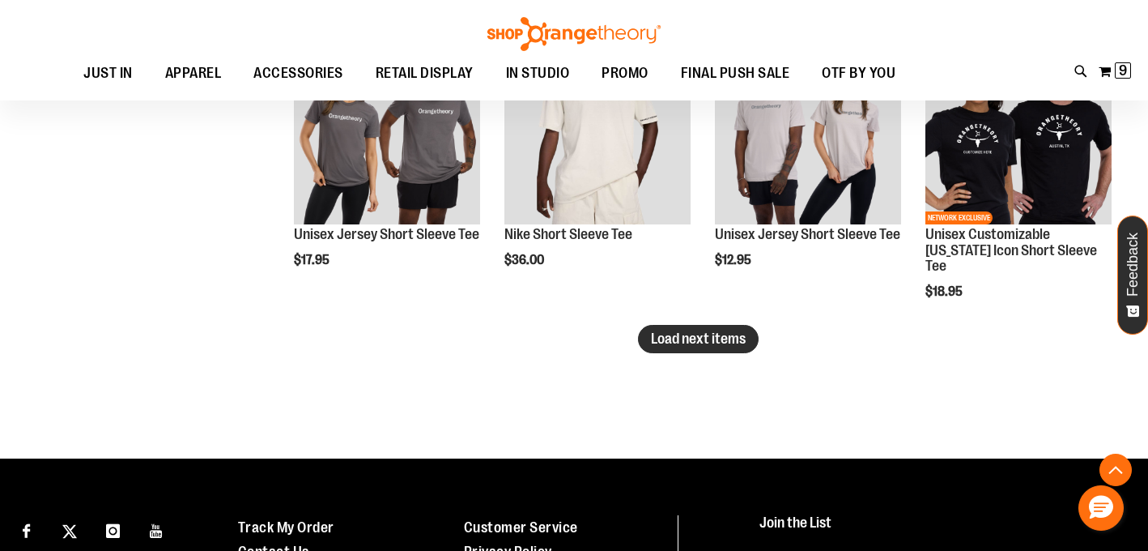
type input "**********"
click at [697, 336] on span "Load next items" at bounding box center [698, 338] width 95 height 16
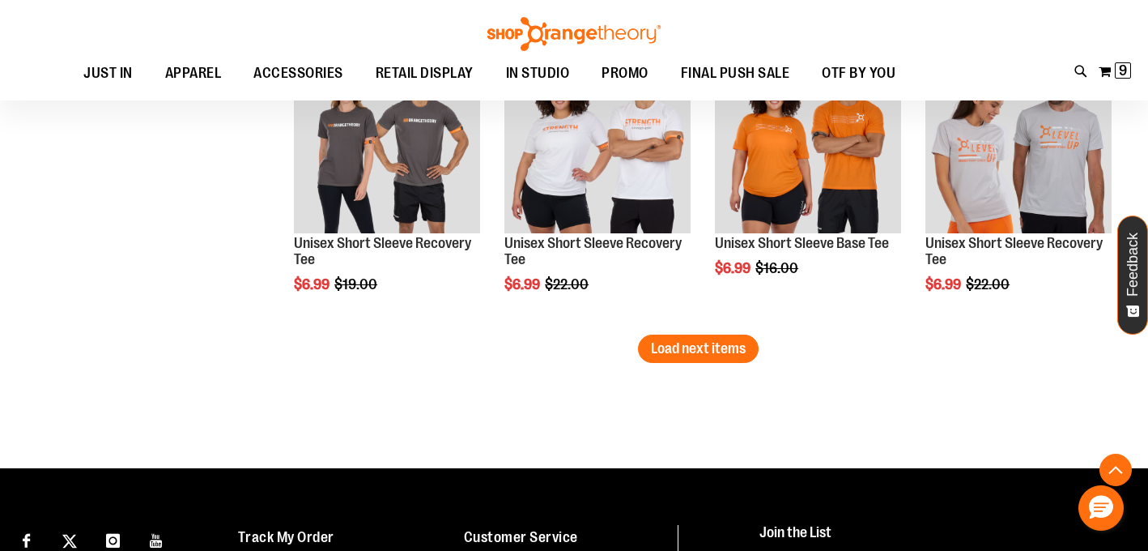
scroll to position [3520, 0]
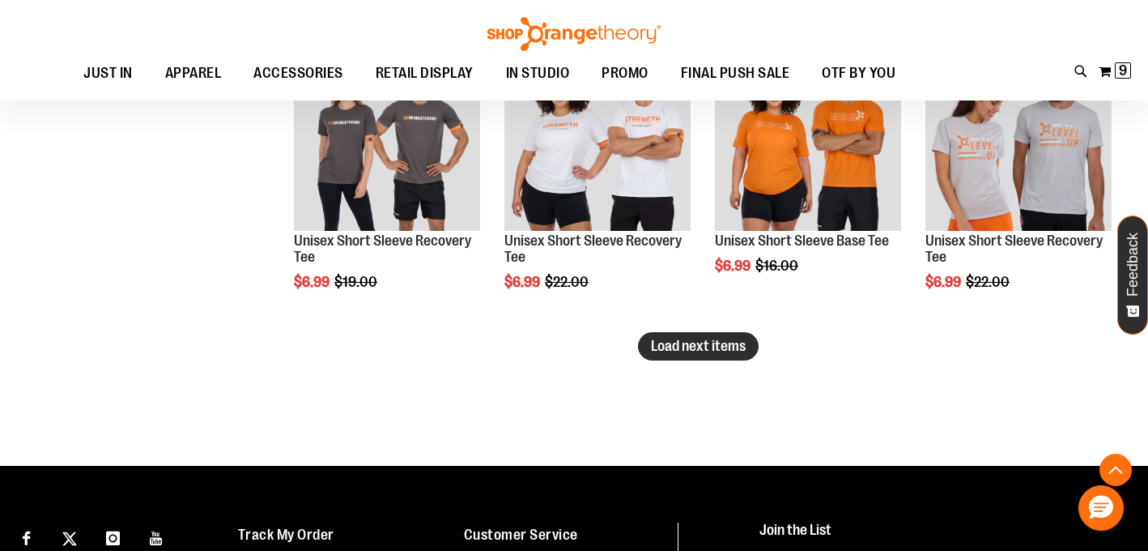
click at [705, 347] on span "Load next items" at bounding box center [698, 346] width 95 height 16
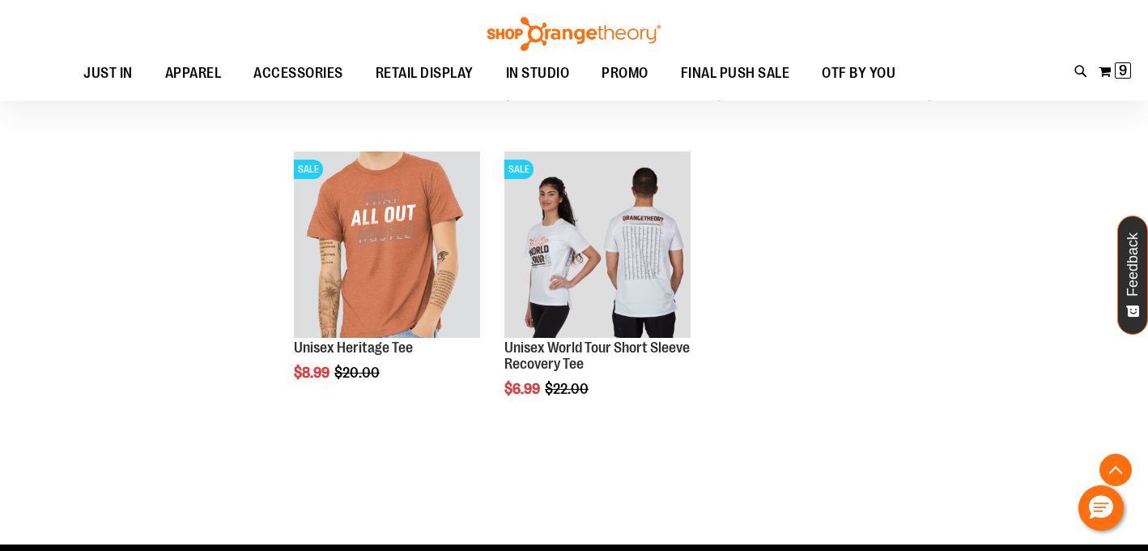
scroll to position [4304, 0]
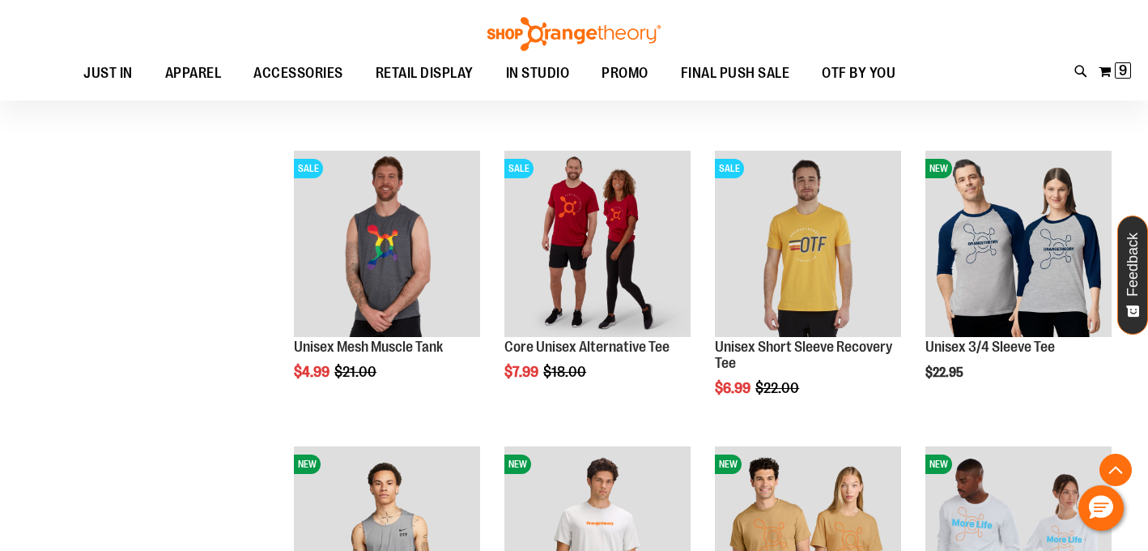
scroll to position [133, 0]
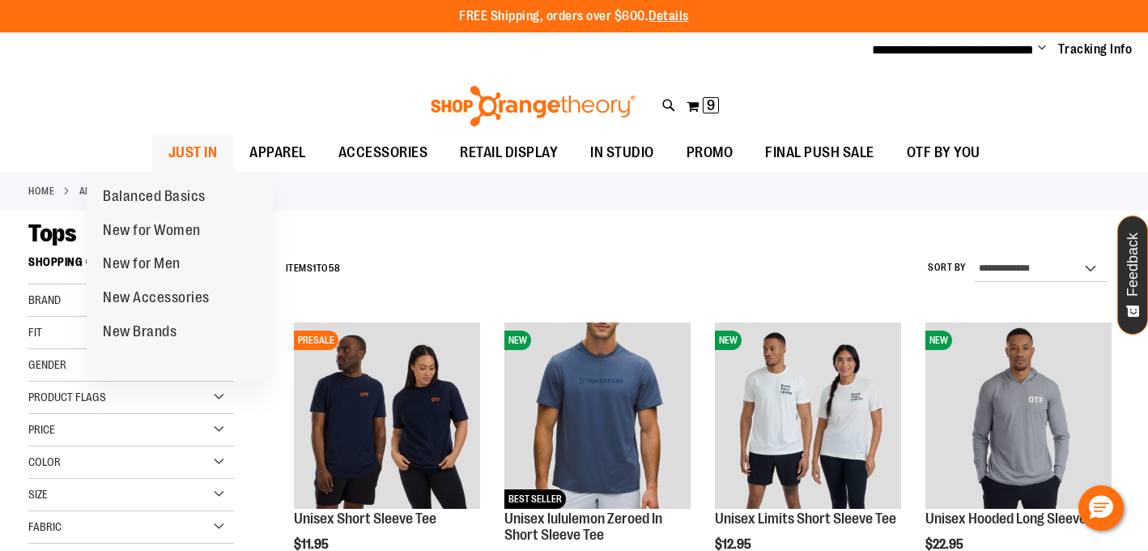
click at [168, 151] on span "JUST IN" at bounding box center [192, 152] width 49 height 36
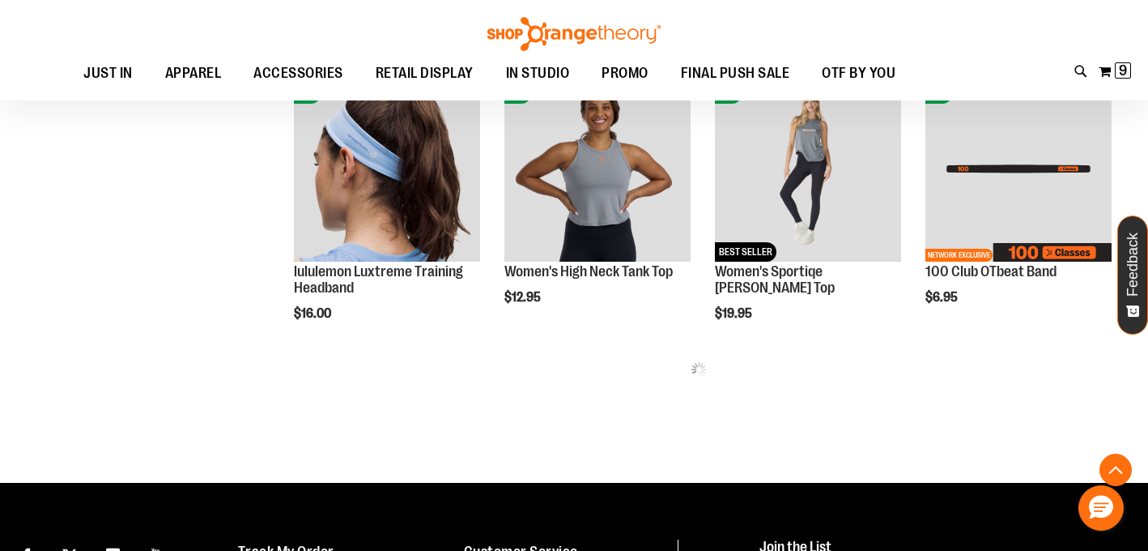
scroll to position [704, 0]
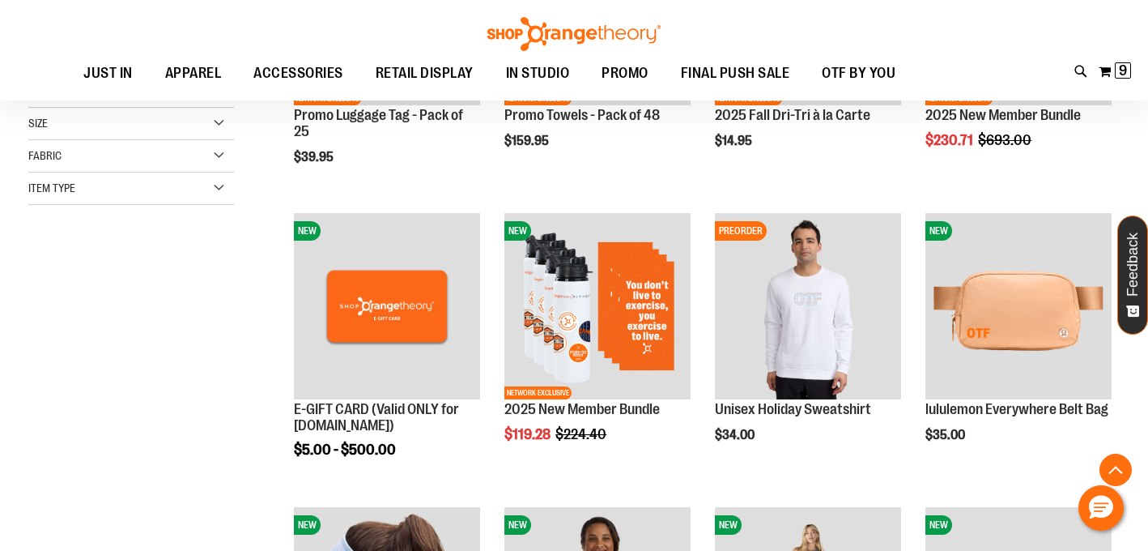
scroll to position [363, 0]
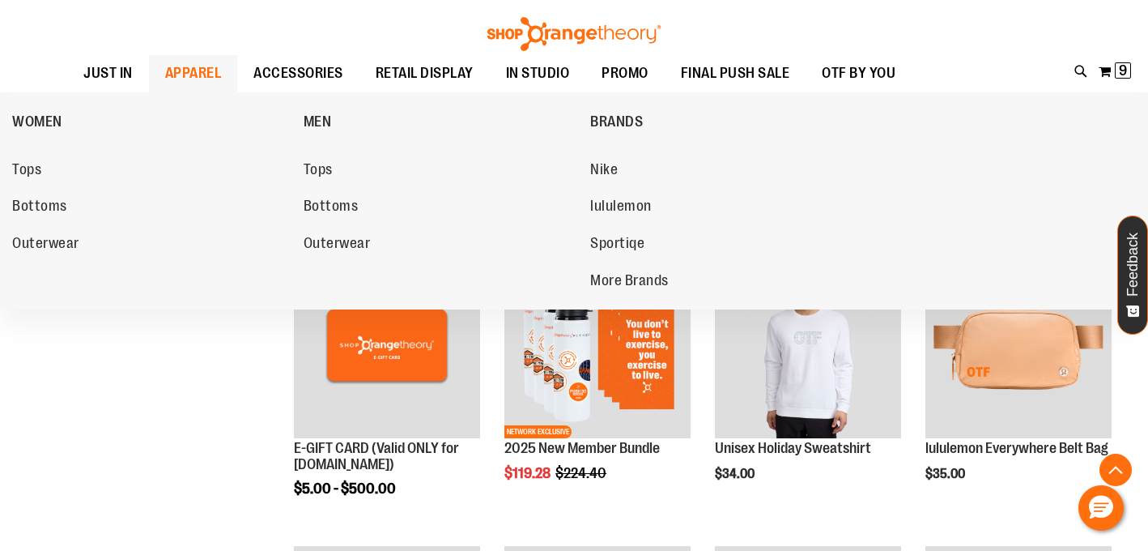
type input "**********"
click at [198, 79] on span "APPAREL" at bounding box center [193, 73] width 57 height 36
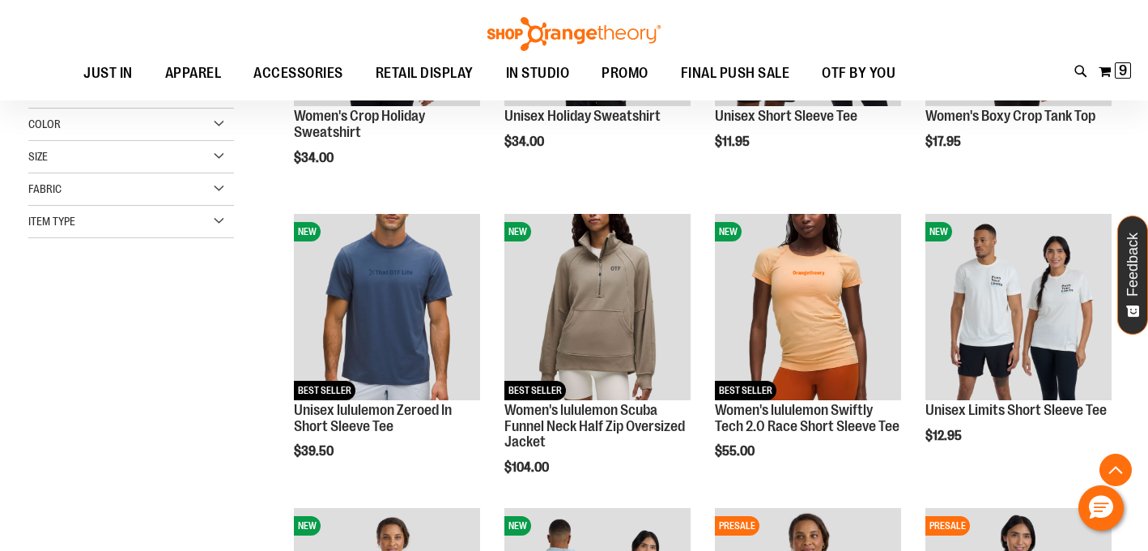
scroll to position [403, 0]
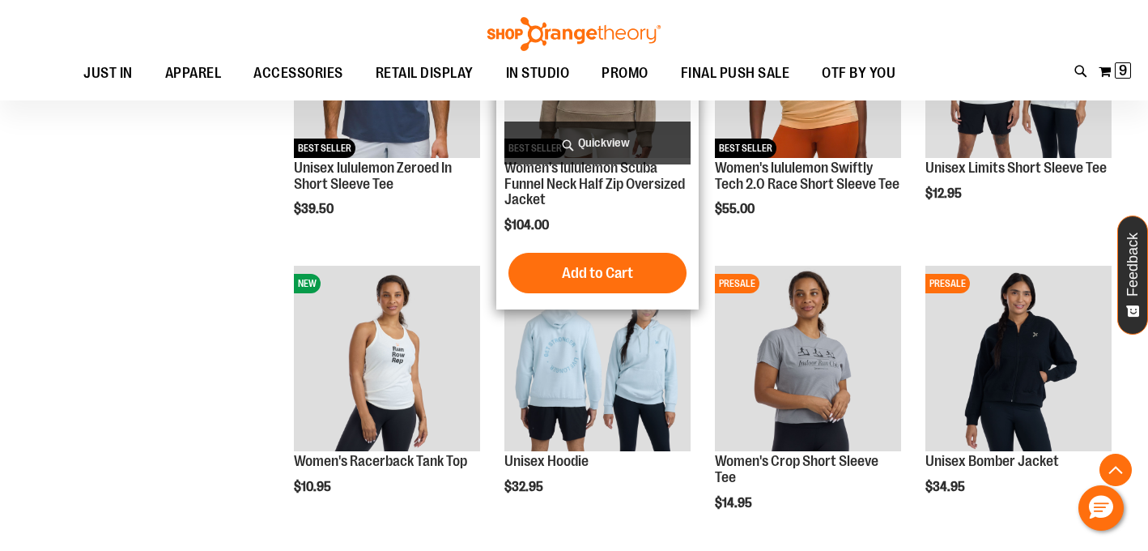
scroll to position [653, 0]
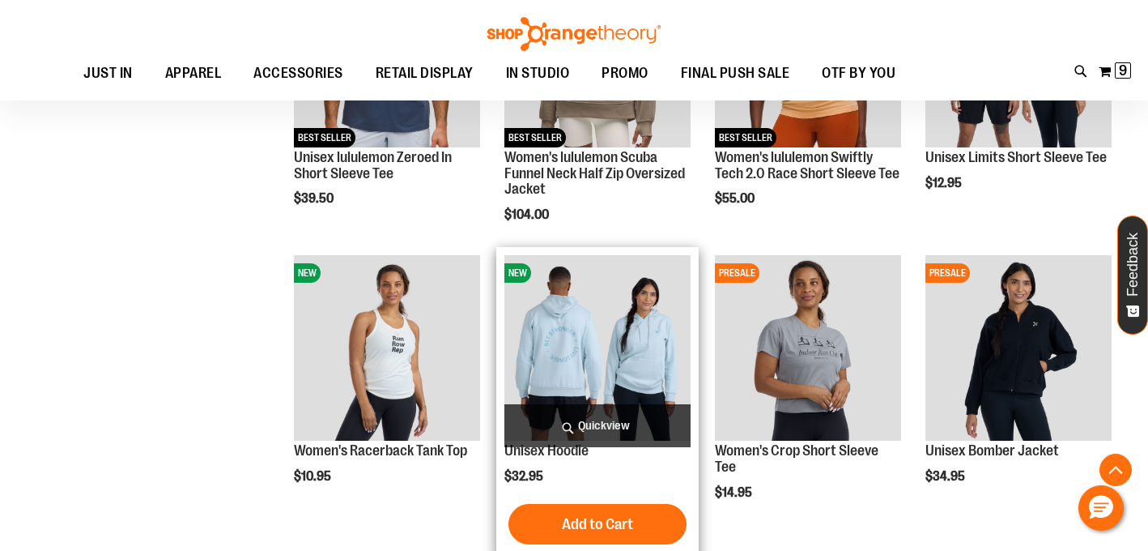
type input "**********"
click at [589, 330] on img "product" at bounding box center [597, 348] width 186 height 186
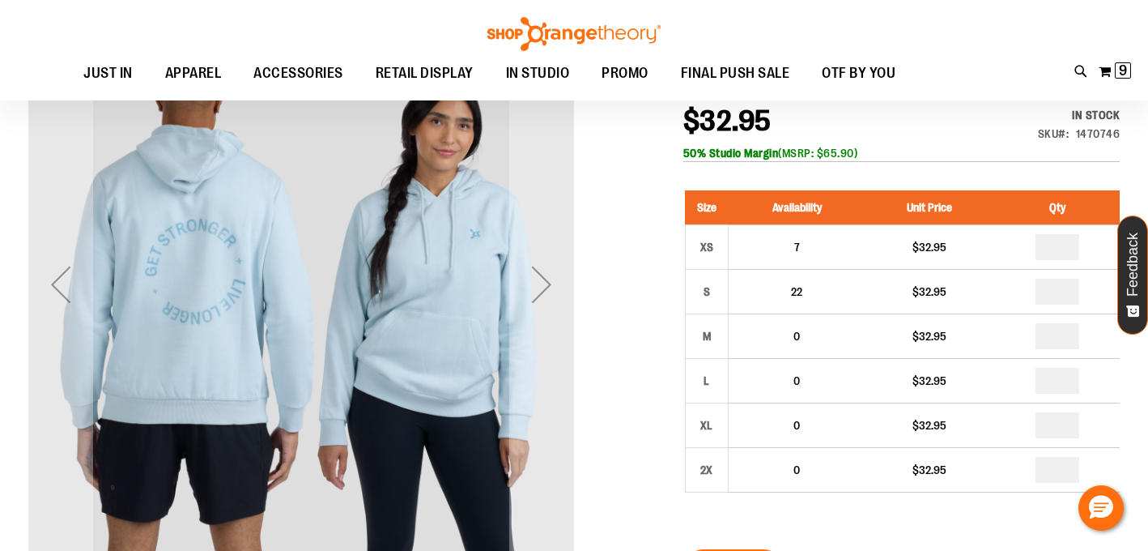
scroll to position [49, 0]
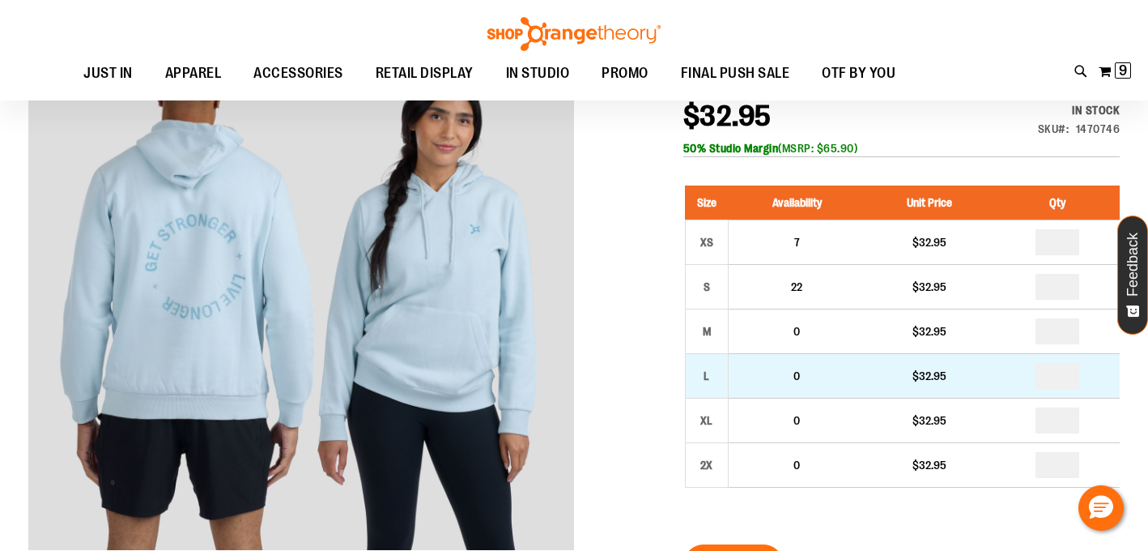
type input "**********"
drag, startPoint x: 1076, startPoint y: 373, endPoint x: 1060, endPoint y: 373, distance: 16.2
click at [1059, 373] on input "number" at bounding box center [1058, 376] width 44 height 26
type input "*"
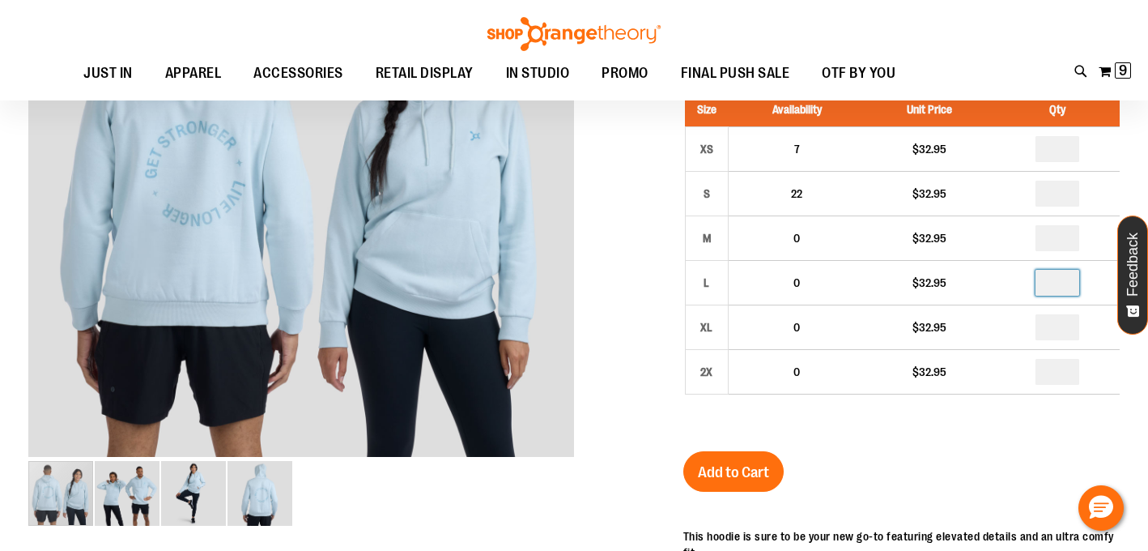
scroll to position [149, 0]
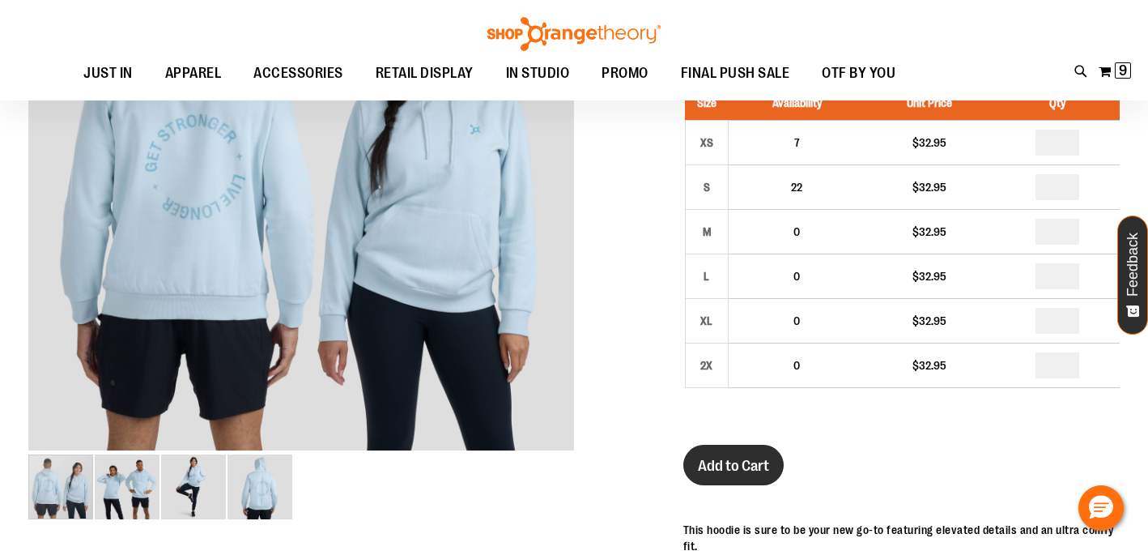
click at [728, 473] on span "Add to Cart" at bounding box center [733, 466] width 71 height 18
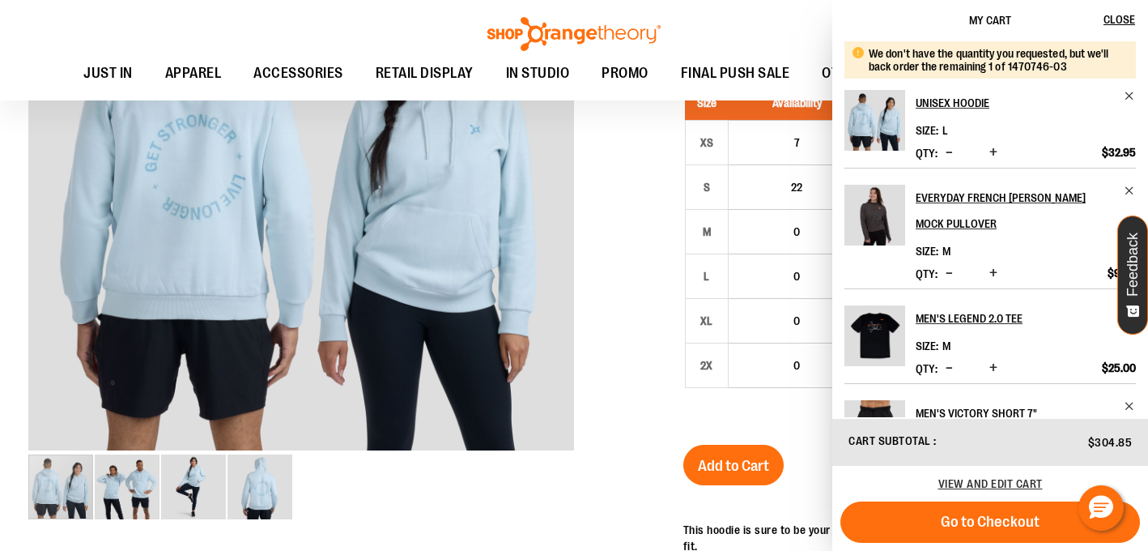
click at [797, 427] on div "Size Availability Unit Price Qty XS 7 $32.95 * S 22" at bounding box center [901, 249] width 436 height 359
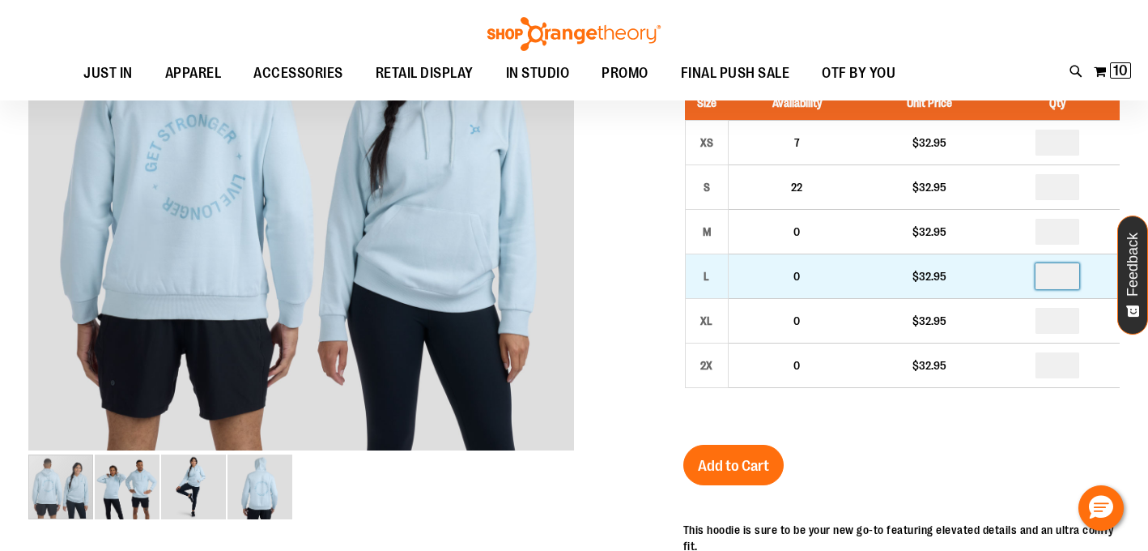
click at [1072, 286] on input "*" at bounding box center [1058, 276] width 44 height 26
drag, startPoint x: 1073, startPoint y: 284, endPoint x: 1062, endPoint y: 284, distance: 11.3
click at [1062, 284] on input "*" at bounding box center [1058, 276] width 44 height 26
drag, startPoint x: 1069, startPoint y: 274, endPoint x: 1036, endPoint y: 274, distance: 32.4
click at [1036, 274] on td "*" at bounding box center [1057, 276] width 126 height 45
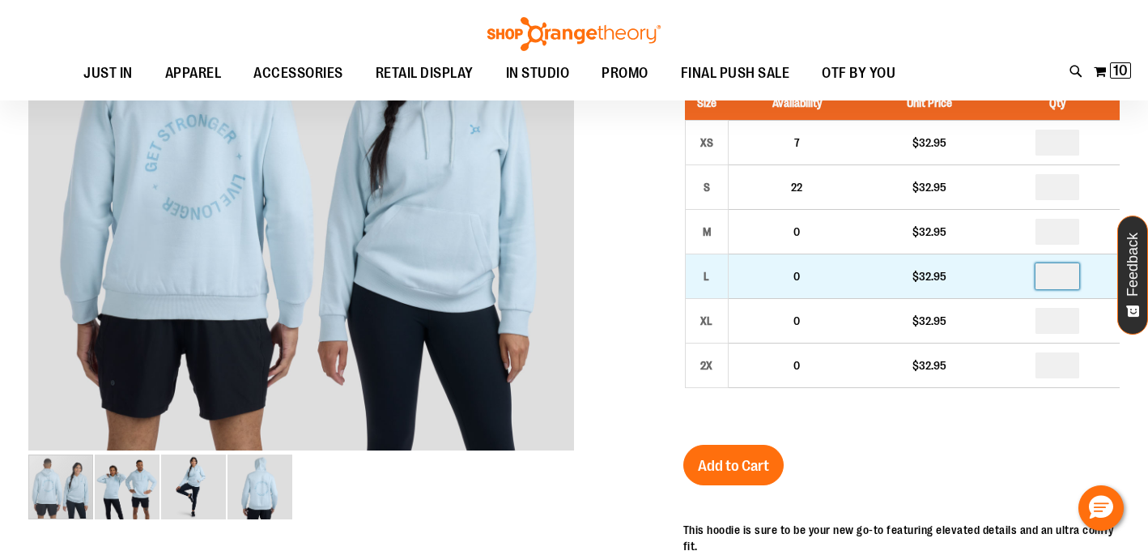
type input "*"
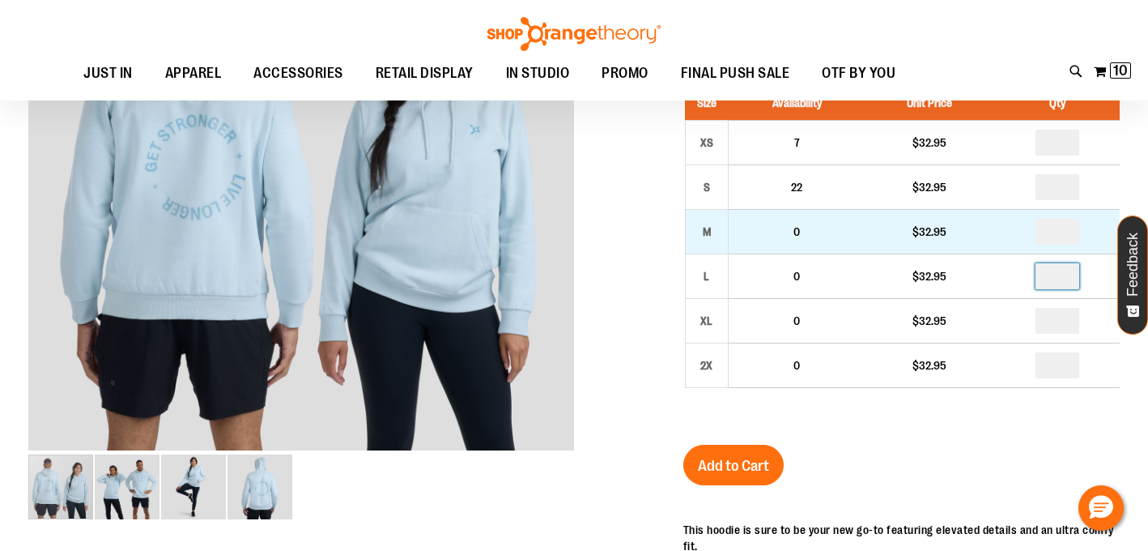
type input "*"
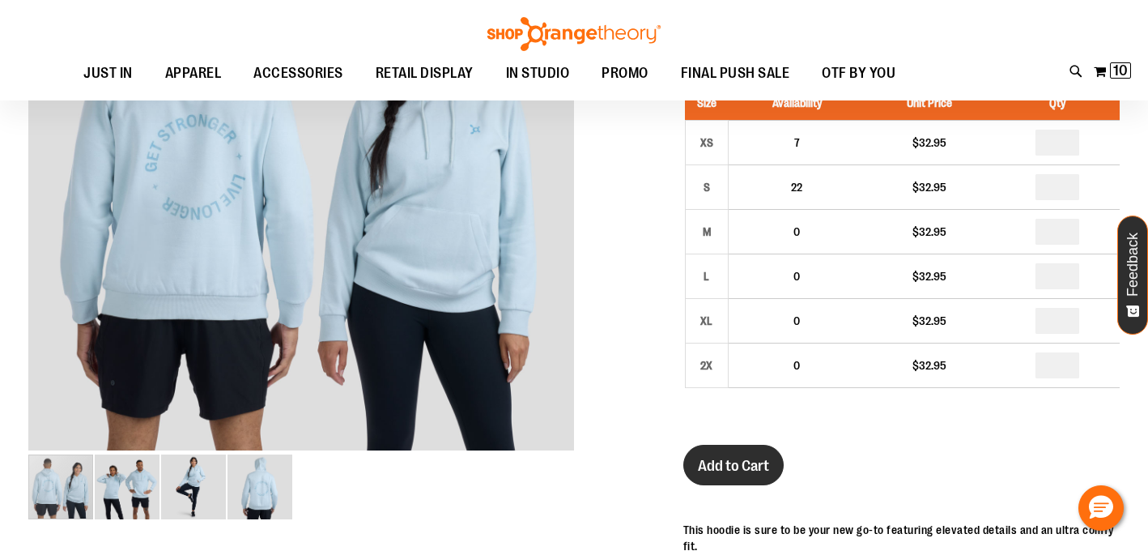
click at [738, 476] on button "Add to Cart" at bounding box center [733, 465] width 100 height 40
